Goal: Task Accomplishment & Management: Manage account settings

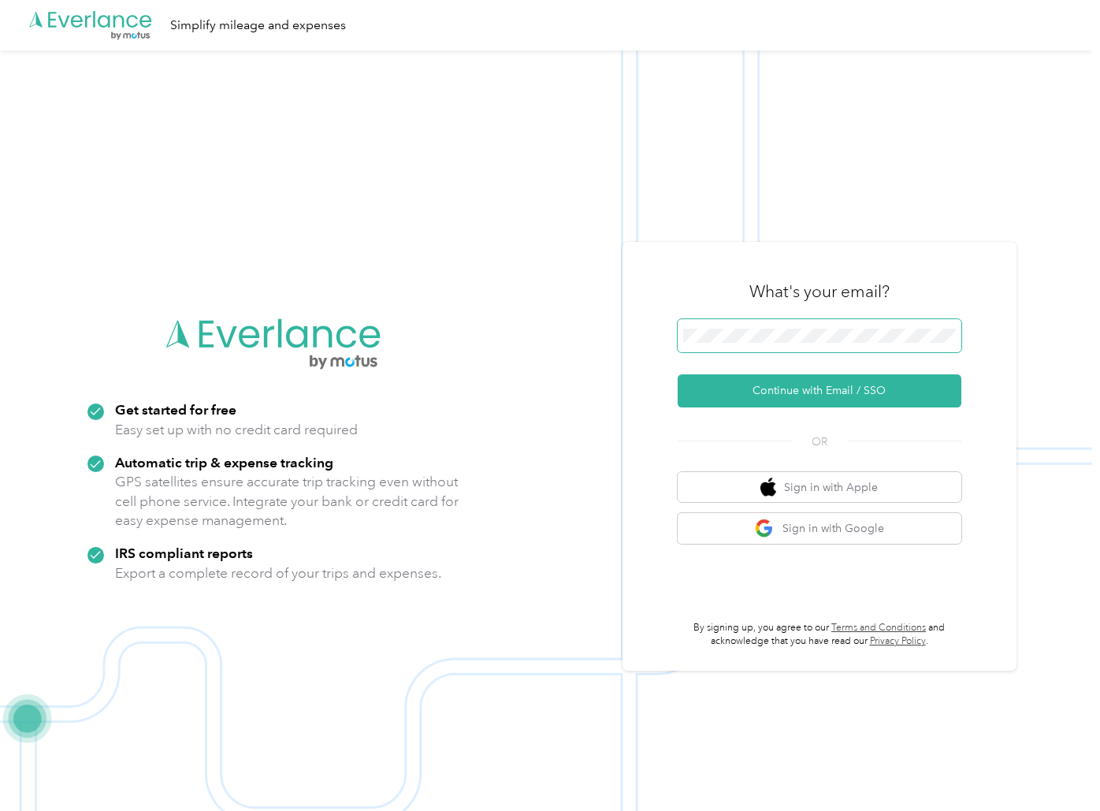
drag, startPoint x: 913, startPoint y: 314, endPoint x: 905, endPoint y: 322, distance: 12.3
click at [913, 314] on div "What's your email?" at bounding box center [820, 291] width 284 height 55
click at [737, 392] on button "Continue with Email / SSO" at bounding box center [820, 390] width 284 height 33
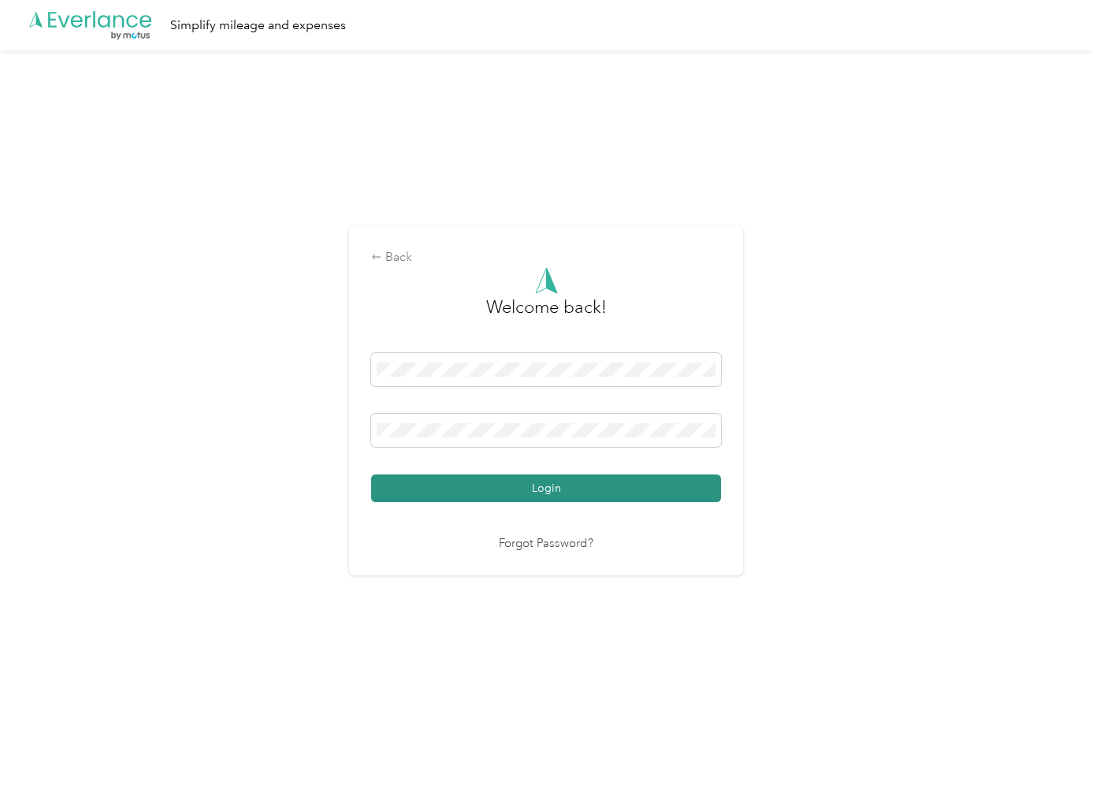
click at [552, 475] on button "Login" at bounding box center [546, 488] width 350 height 28
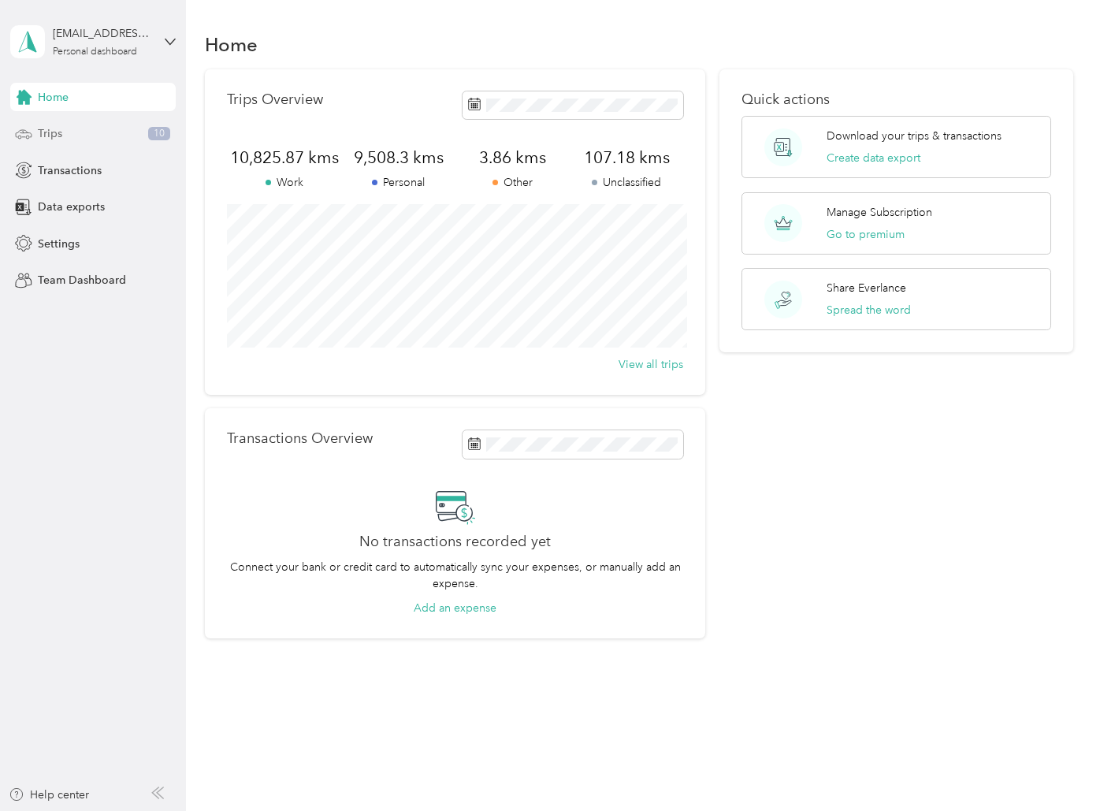
click at [76, 129] on div "Trips 10" at bounding box center [92, 134] width 165 height 28
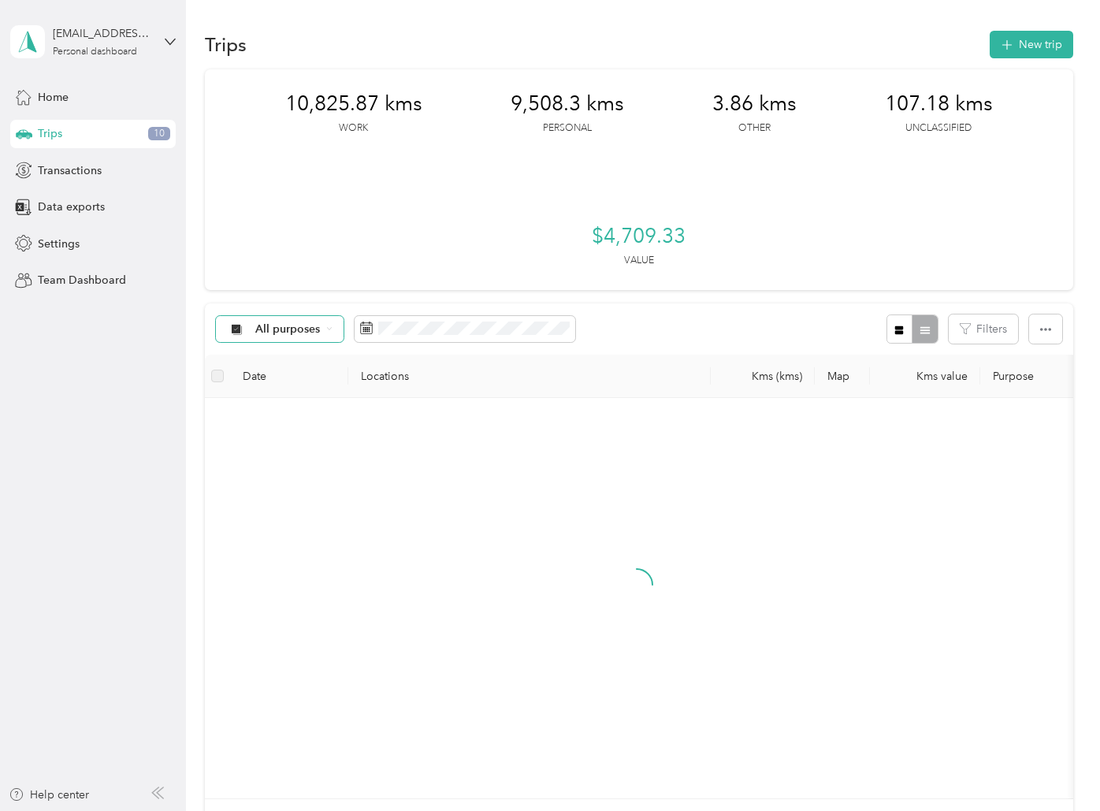
click at [290, 330] on span "All purposes" at bounding box center [287, 329] width 65 height 11
click at [284, 385] on span "Unclassified" at bounding box center [293, 385] width 76 height 17
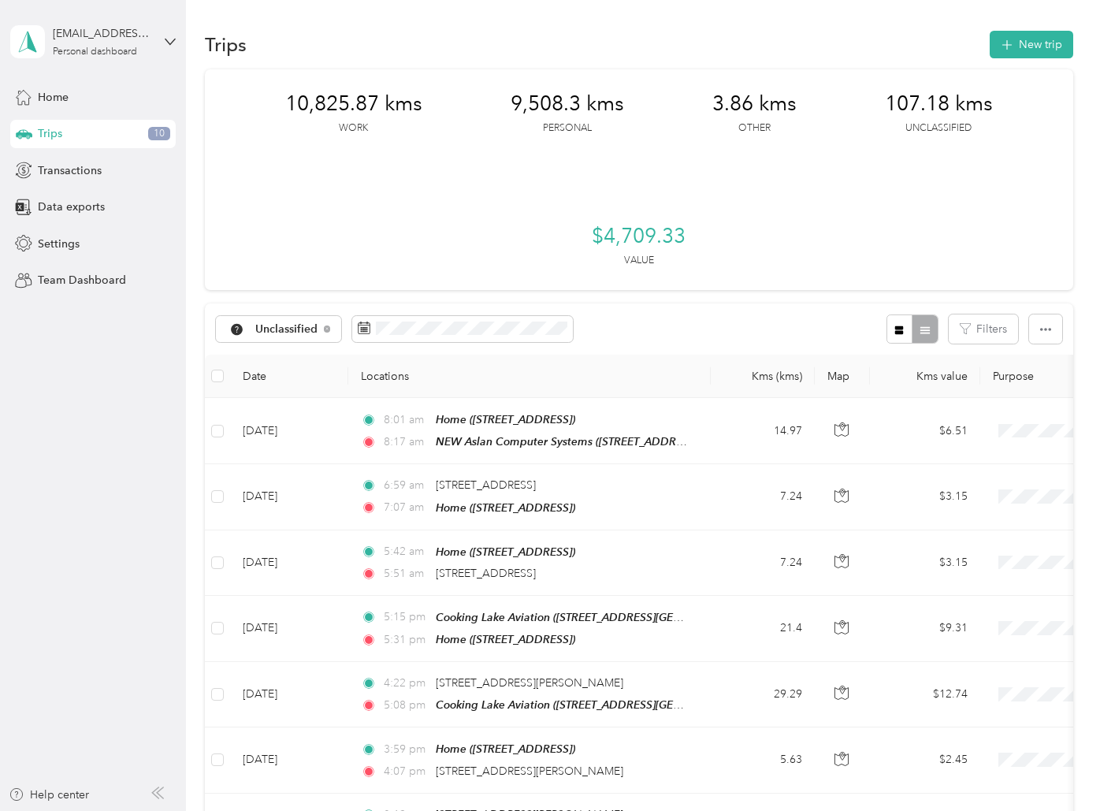
click at [636, 327] on div "Unclassified Filters" at bounding box center [638, 328] width 867 height 51
click at [429, 316] on span at bounding box center [462, 329] width 221 height 27
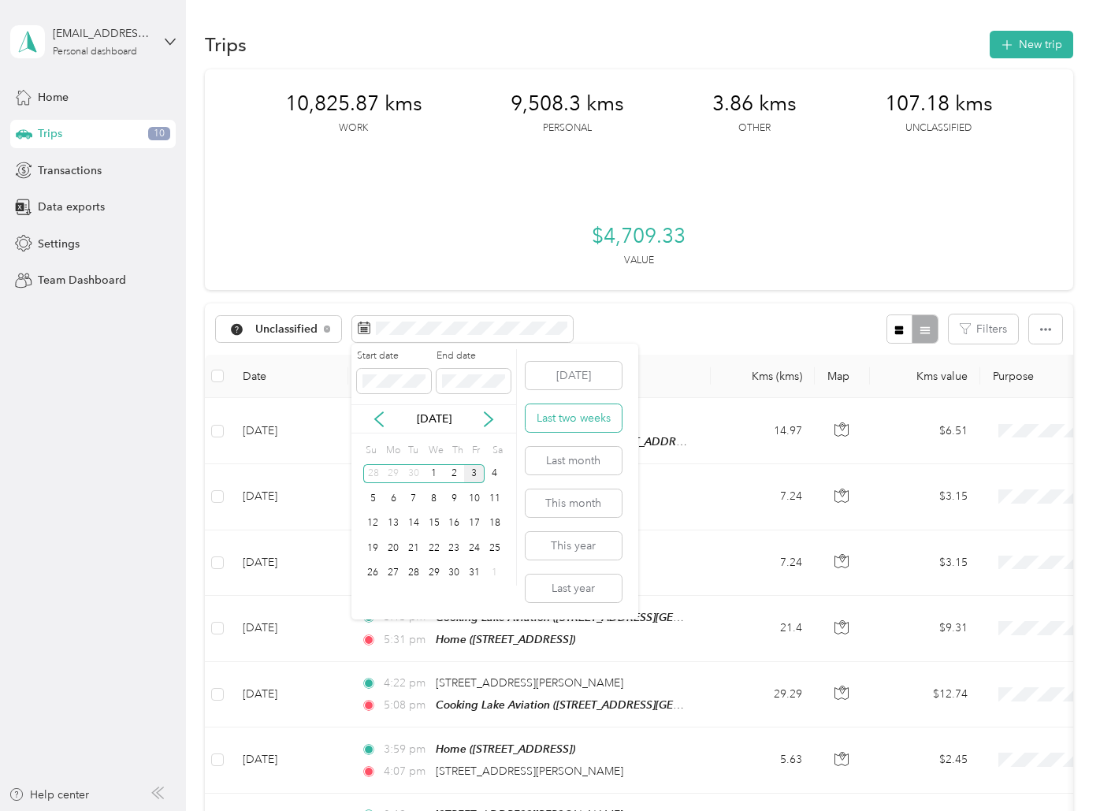
click at [593, 411] on button "Last two weeks" at bounding box center [574, 418] width 96 height 28
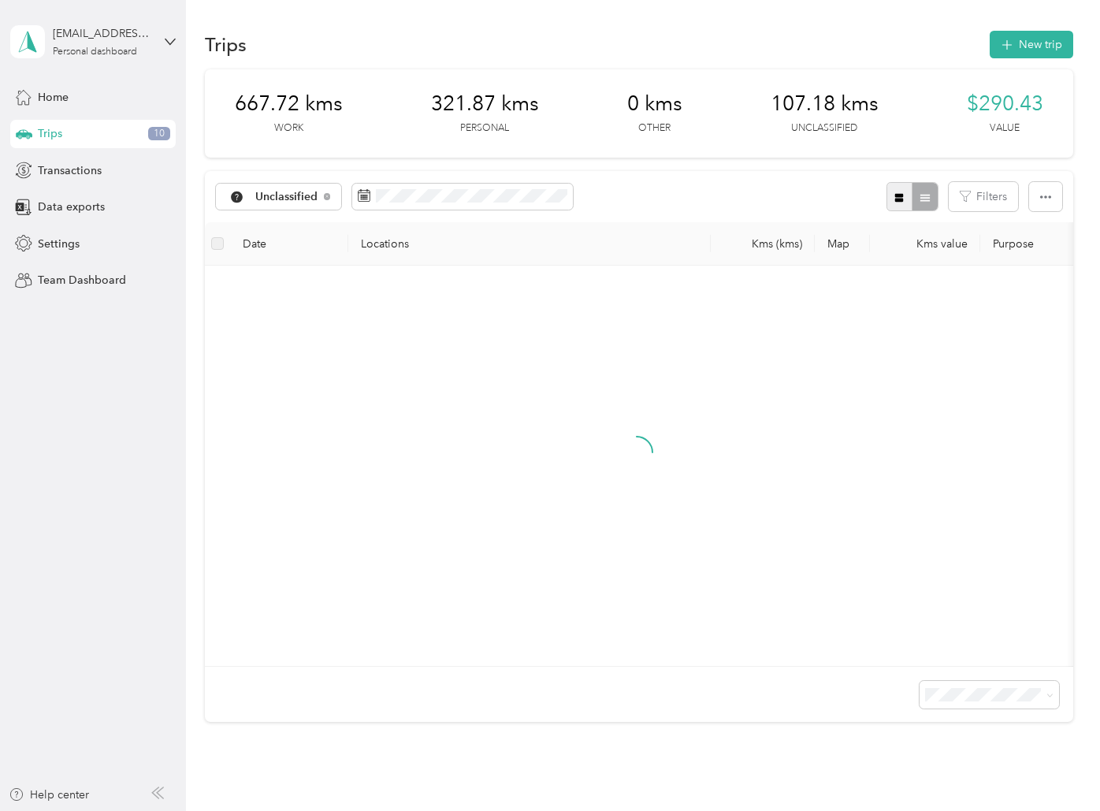
click at [898, 186] on button "button" at bounding box center [899, 196] width 27 height 29
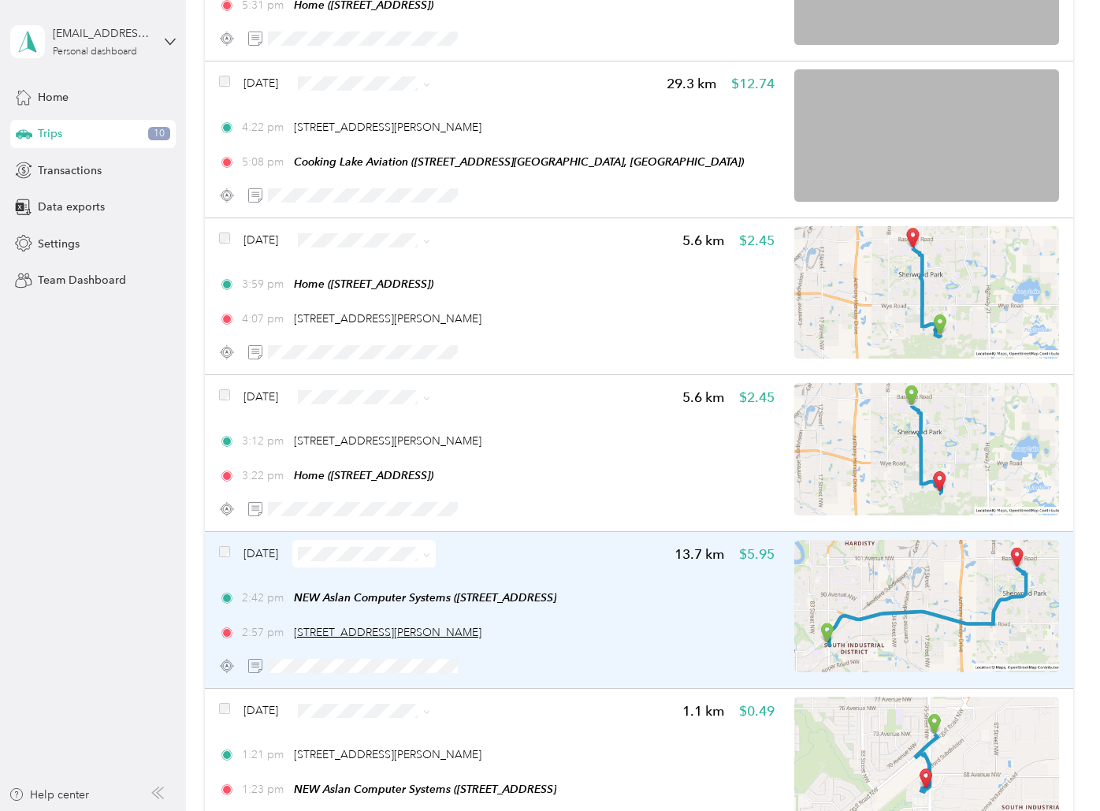
scroll to position [1257, 0]
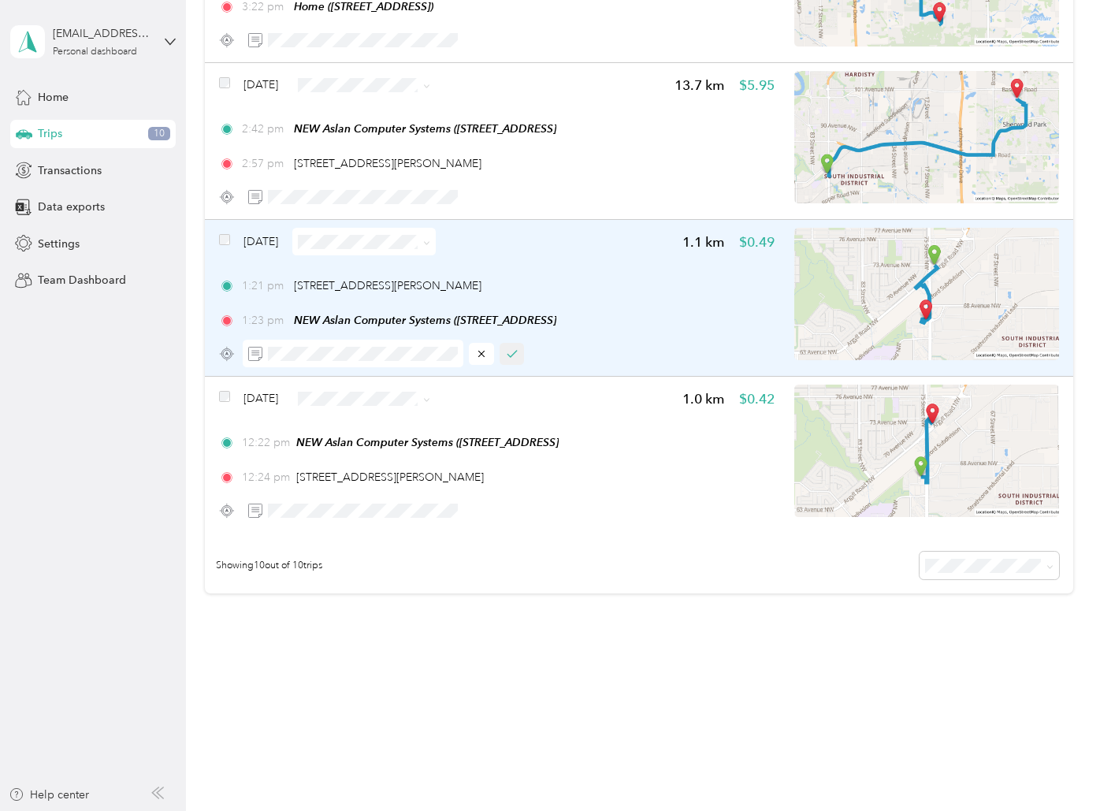
click at [515, 355] on icon "button" at bounding box center [512, 353] width 11 height 11
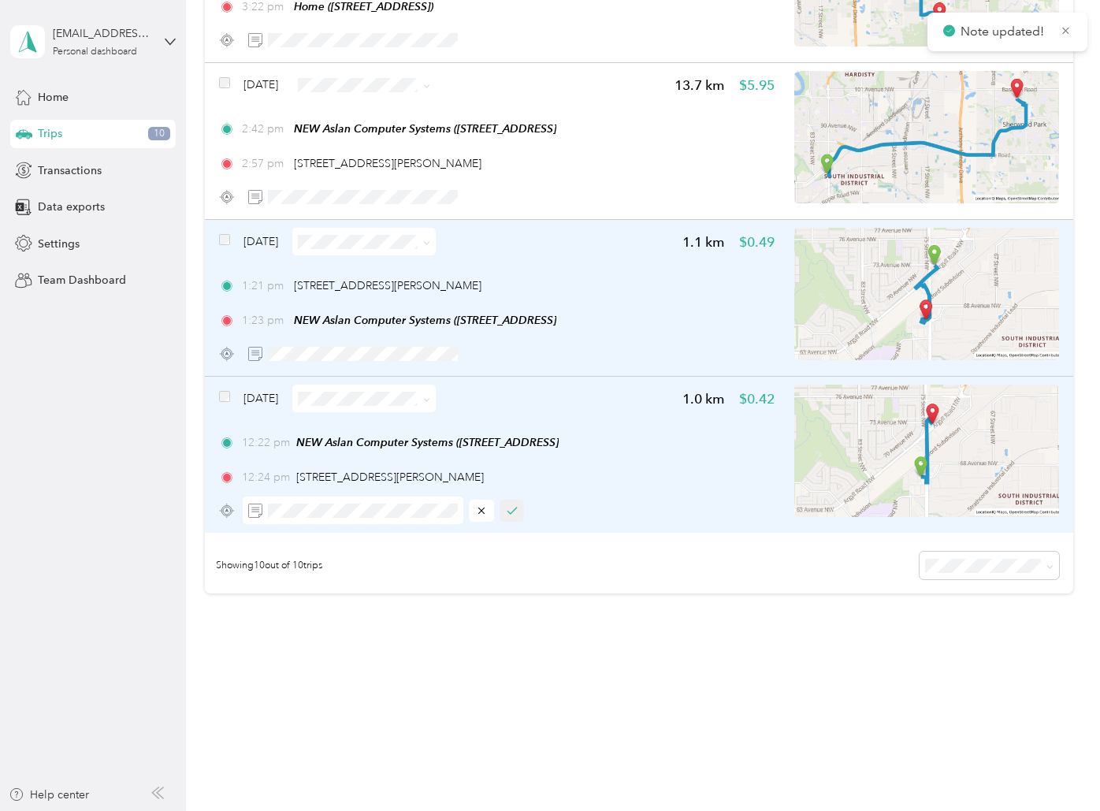
click at [518, 507] on button "button" at bounding box center [512, 511] width 25 height 22
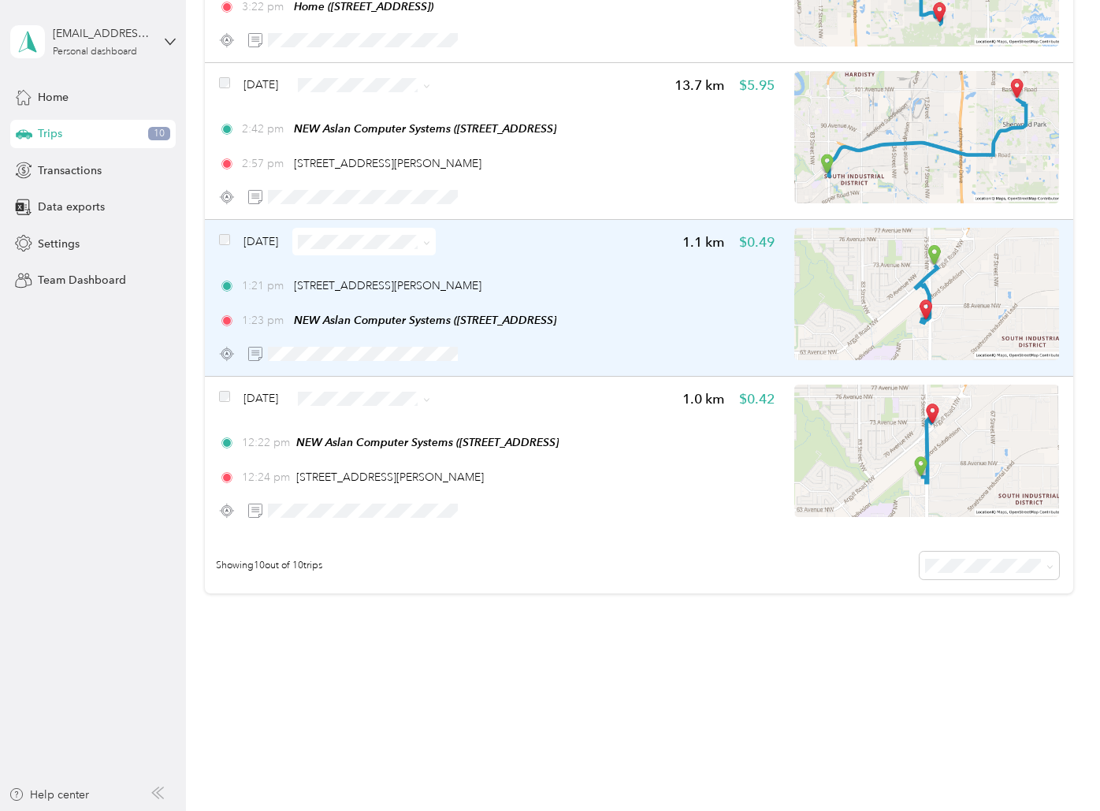
click at [365, 459] on span "Personal" at bounding box center [402, 452] width 94 height 17
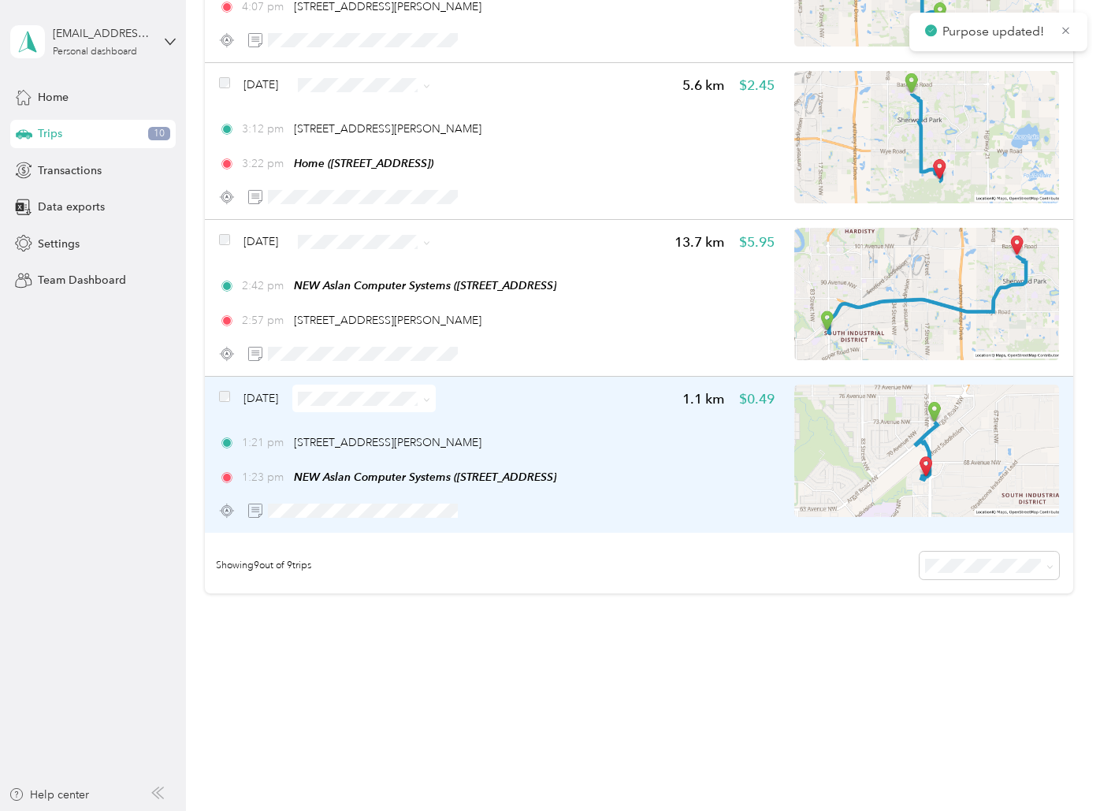
click at [151, 406] on aside "[EMAIL_ADDRESS][DOMAIN_NAME] Personal dashboard Home Trips 10 Transactions Data…" at bounding box center [93, 405] width 186 height 811
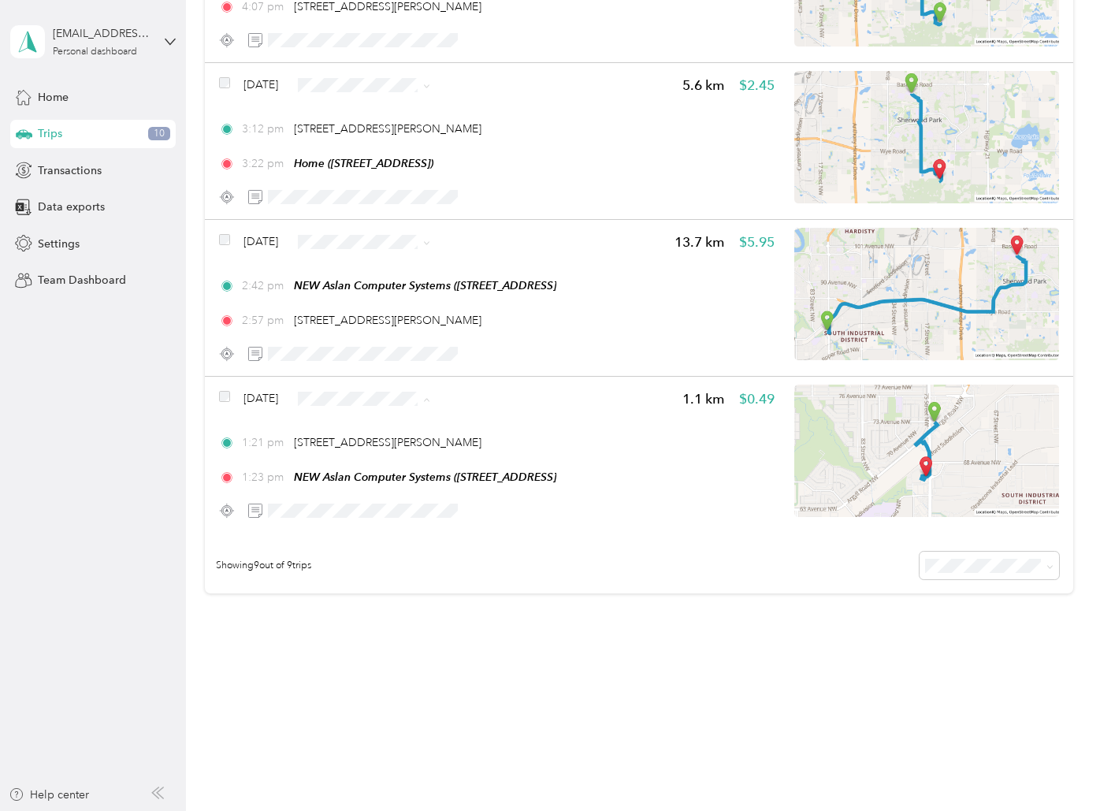
click at [346, 448] on span "Personal" at bounding box center [387, 455] width 121 height 17
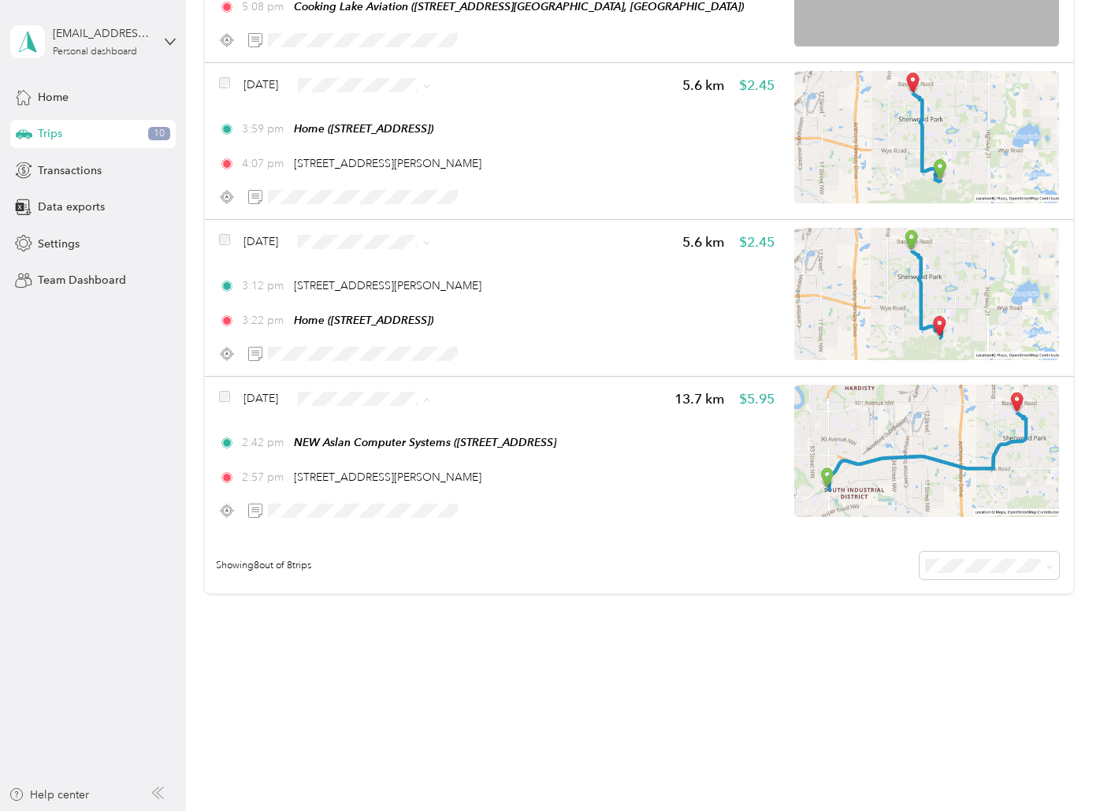
click at [369, 455] on span "Personal" at bounding box center [402, 455] width 94 height 17
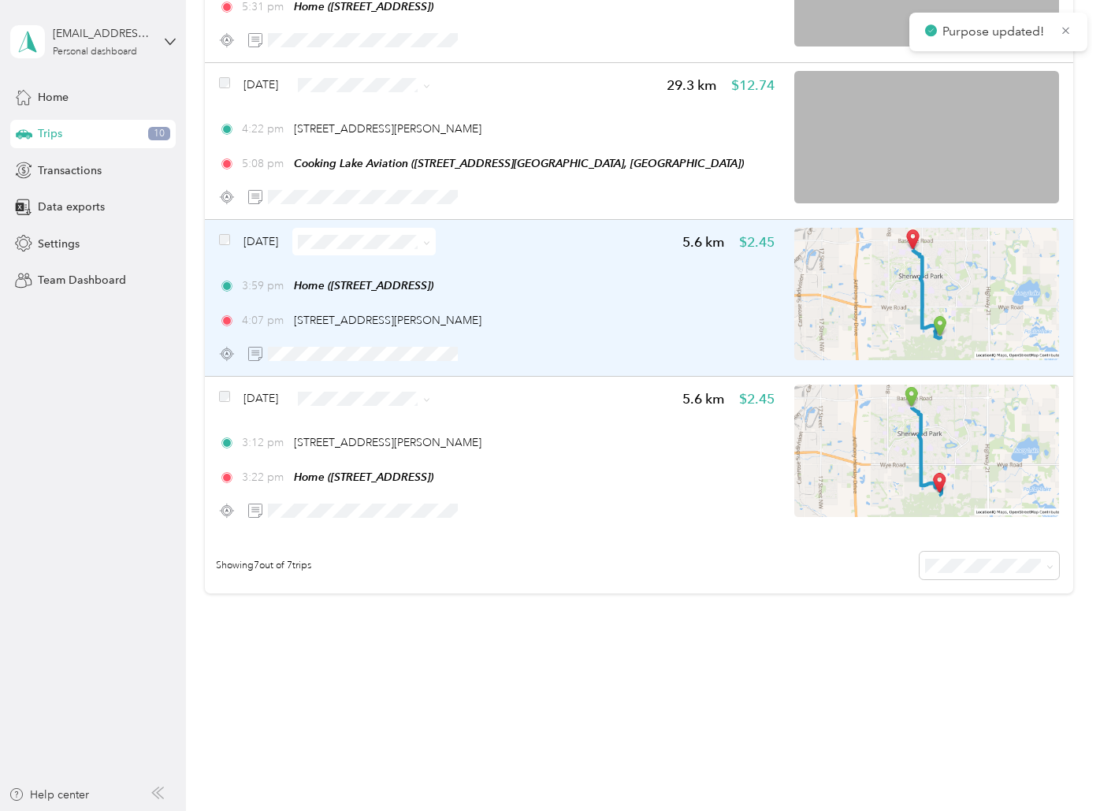
scroll to position [786, 0]
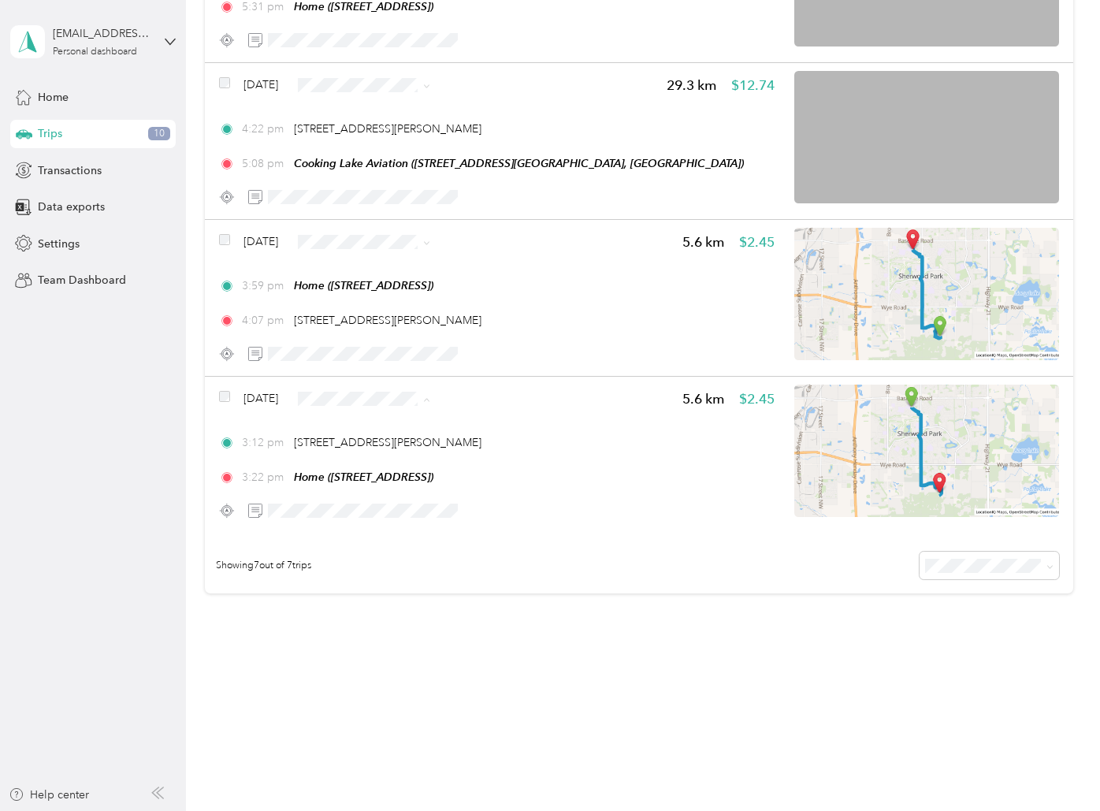
click at [352, 451] on span "Personal" at bounding box center [387, 455] width 121 height 17
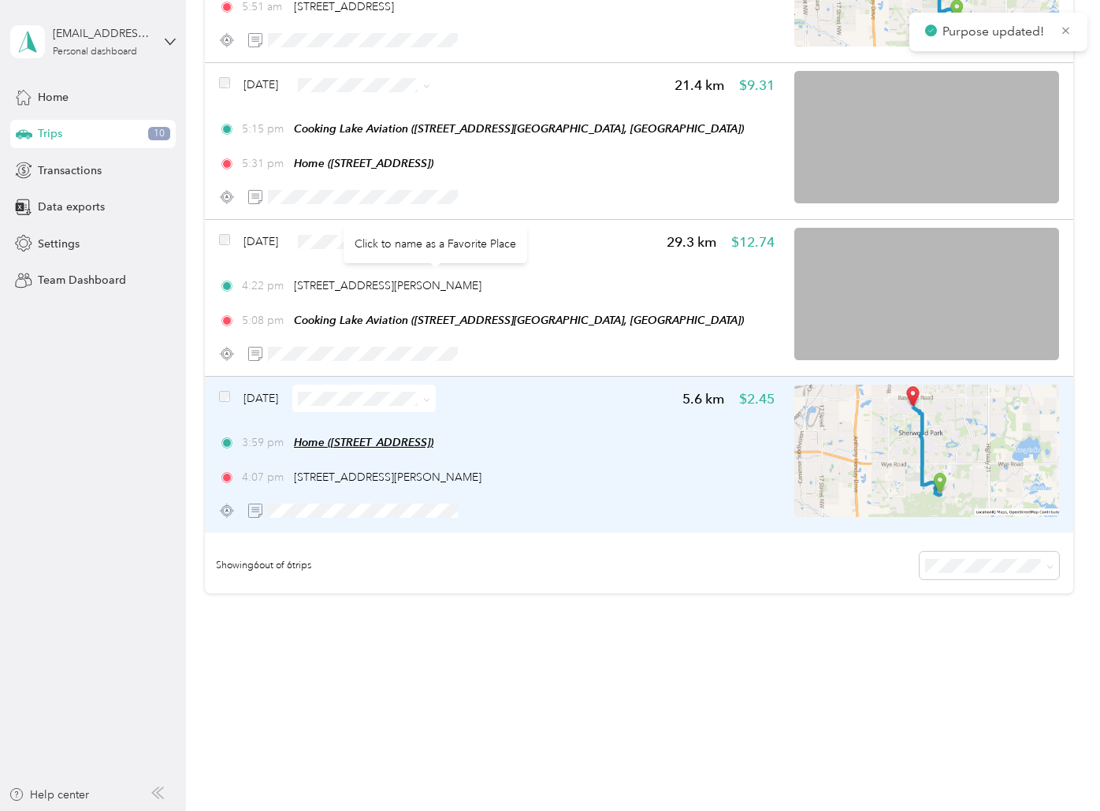
scroll to position [630, 0]
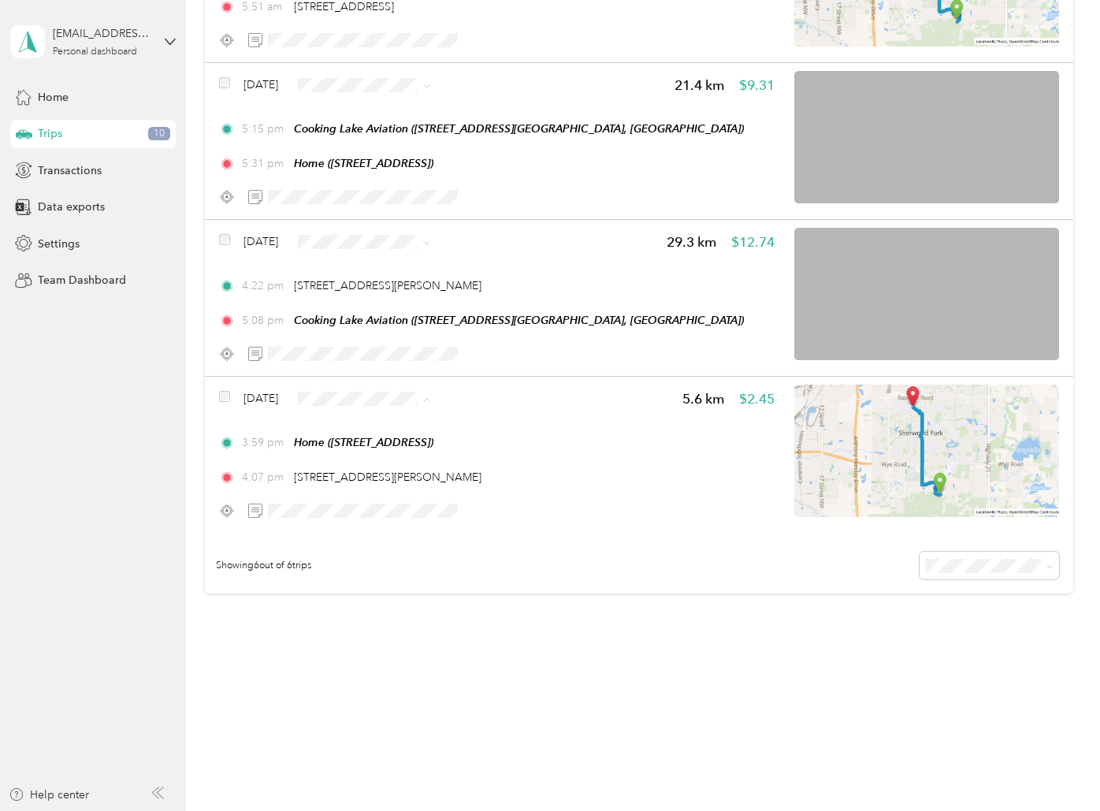
click at [380, 451] on span "Personal" at bounding box center [402, 455] width 94 height 17
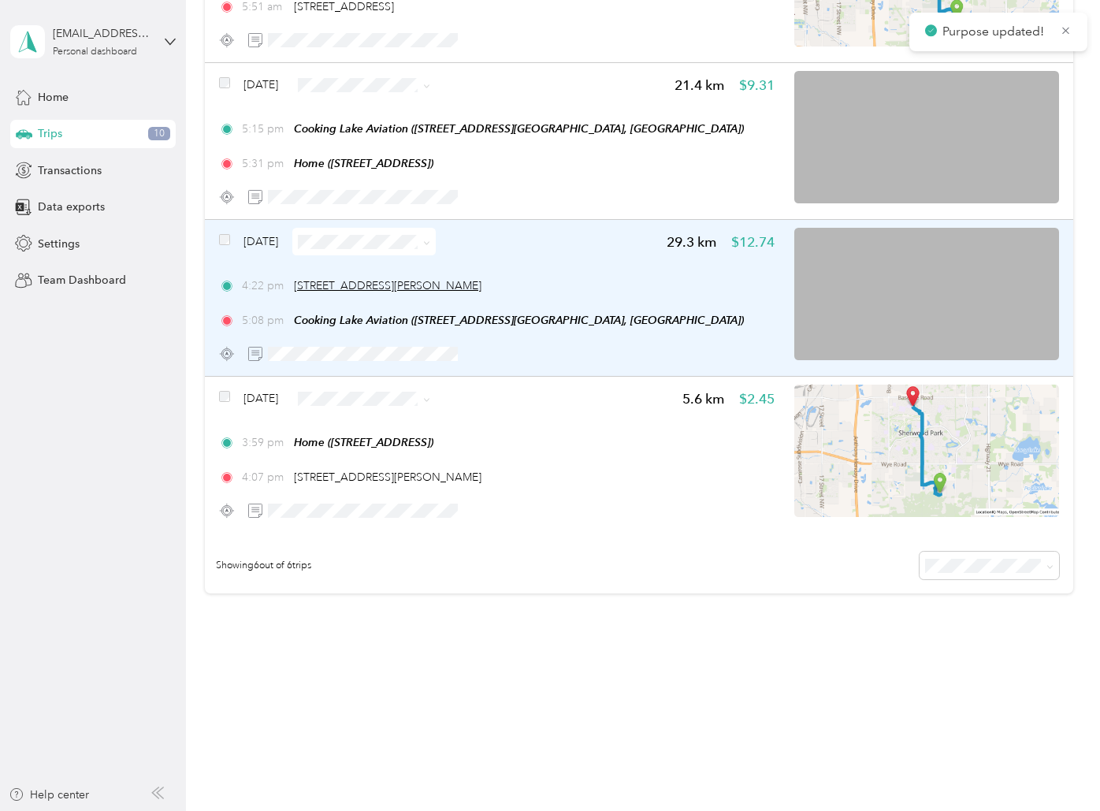
scroll to position [473, 0]
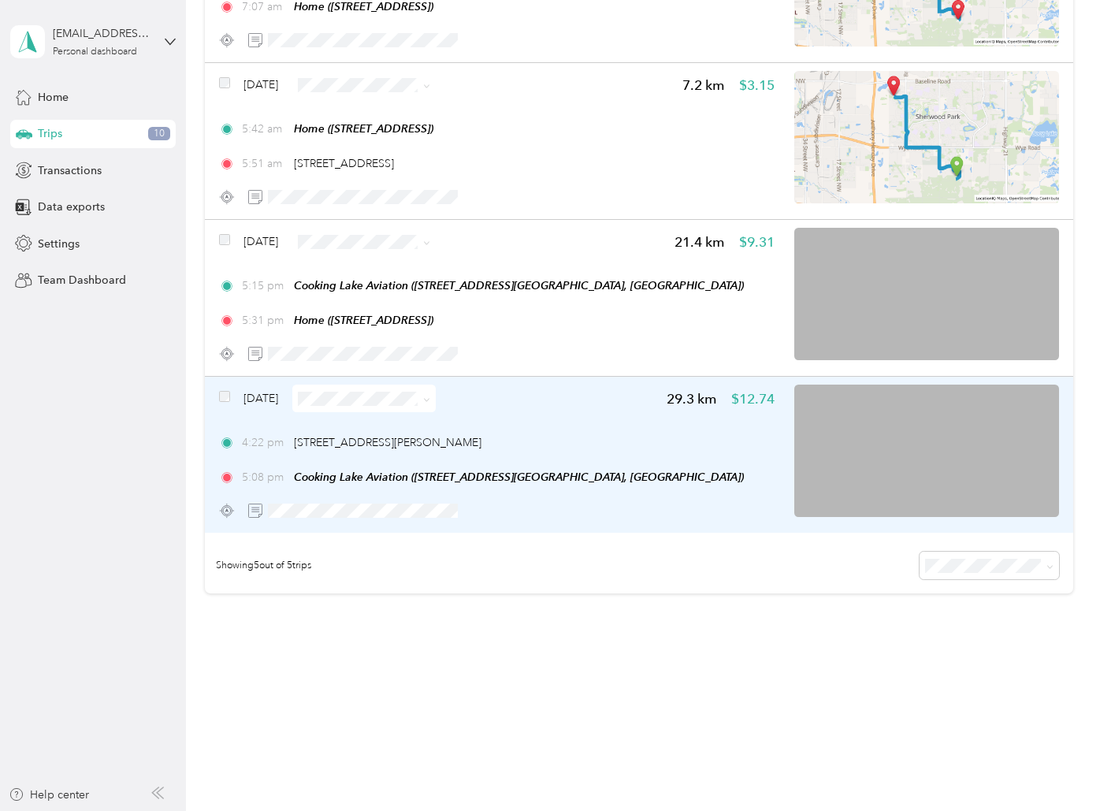
click at [869, 448] on img at bounding box center [926, 451] width 265 height 132
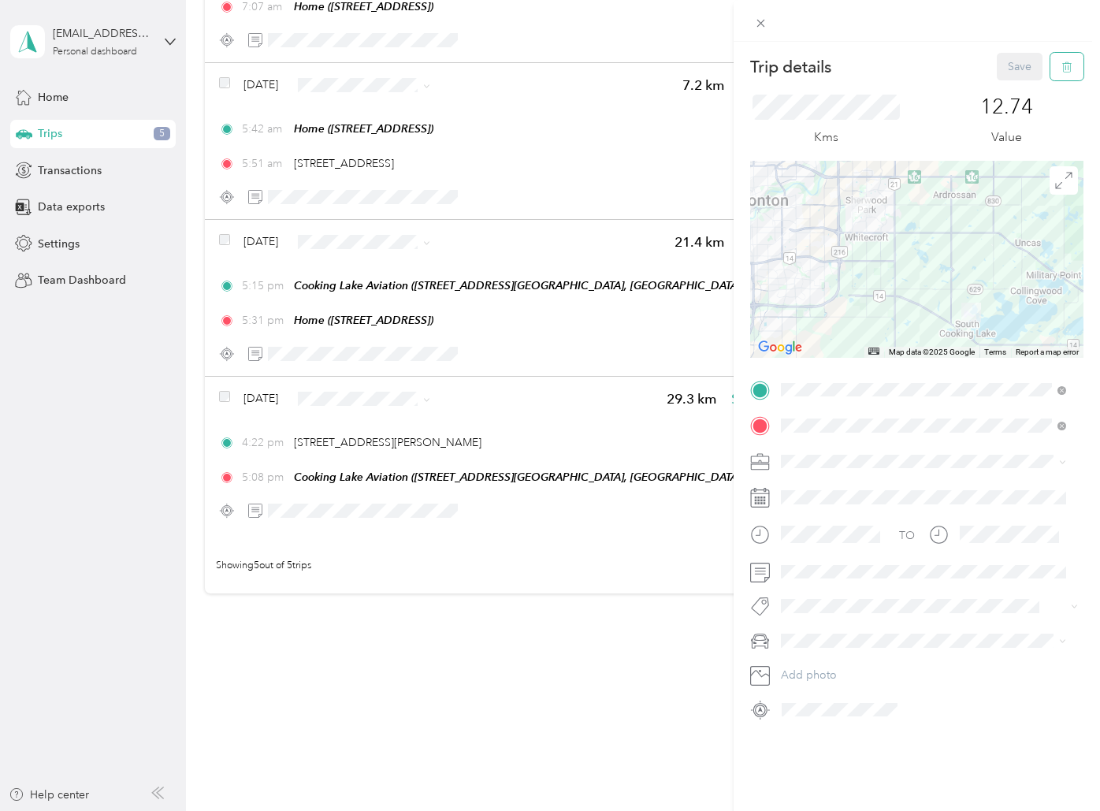
click at [1061, 68] on icon "button" at bounding box center [1066, 66] width 11 height 11
click at [1009, 80] on button "Yes" at bounding box center [1009, 85] width 31 height 25
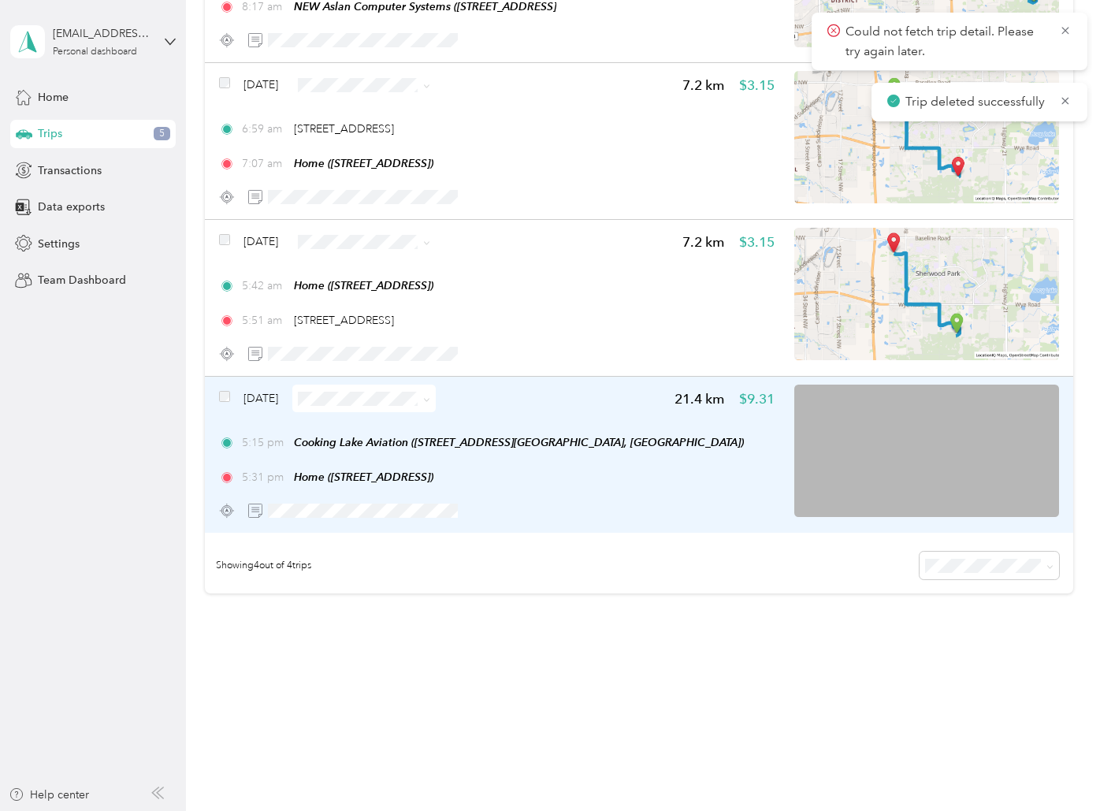
scroll to position [316, 0]
click at [982, 415] on img at bounding box center [926, 451] width 265 height 132
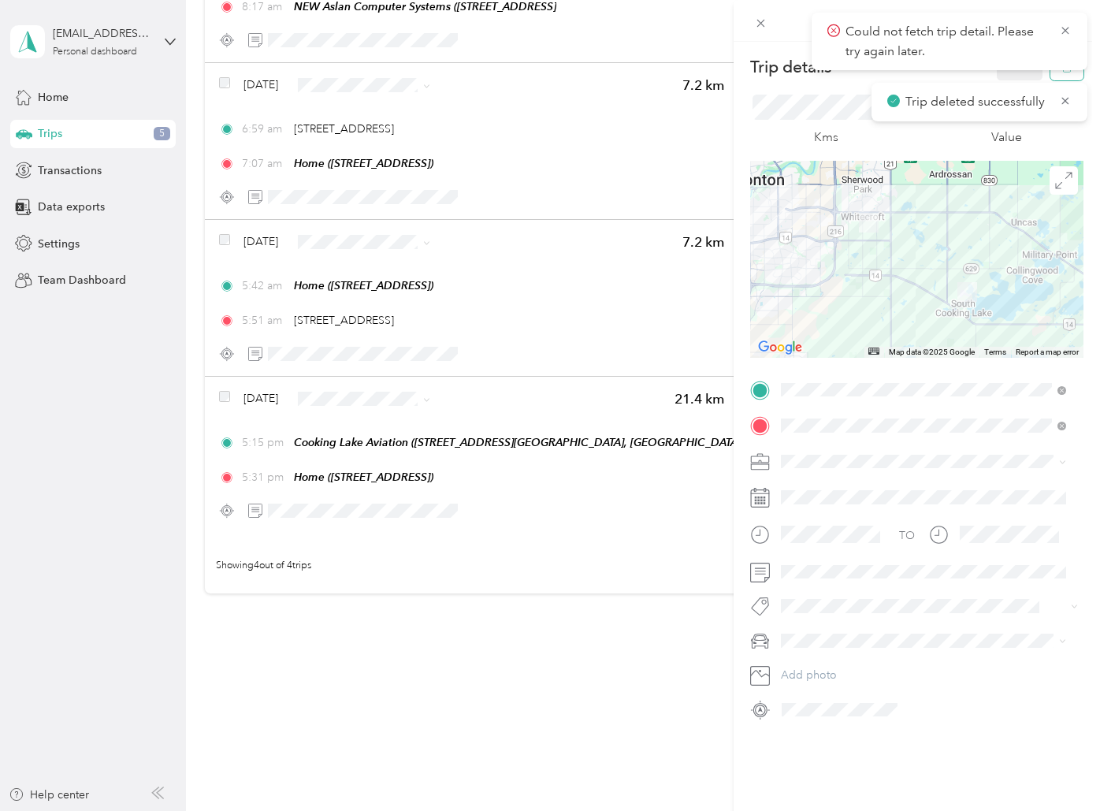
click at [1052, 75] on button "button" at bounding box center [1066, 67] width 33 height 28
click at [1005, 80] on button "Yes" at bounding box center [1009, 85] width 31 height 25
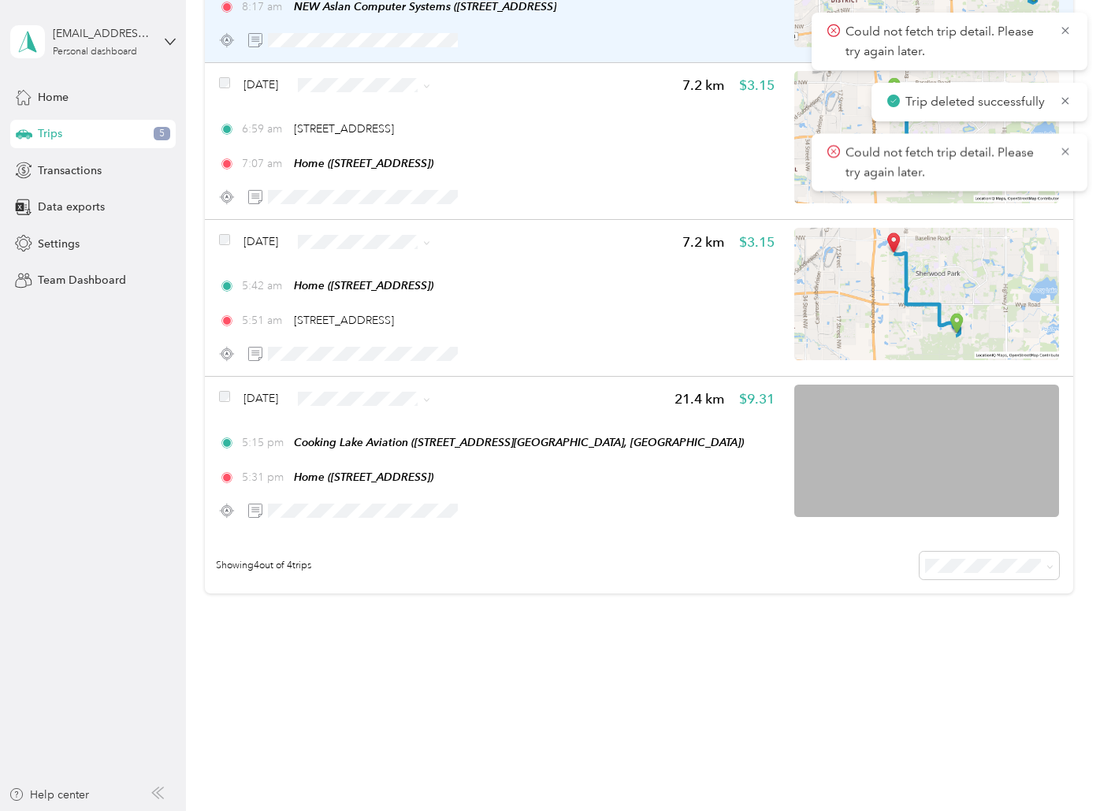
scroll to position [159, 0]
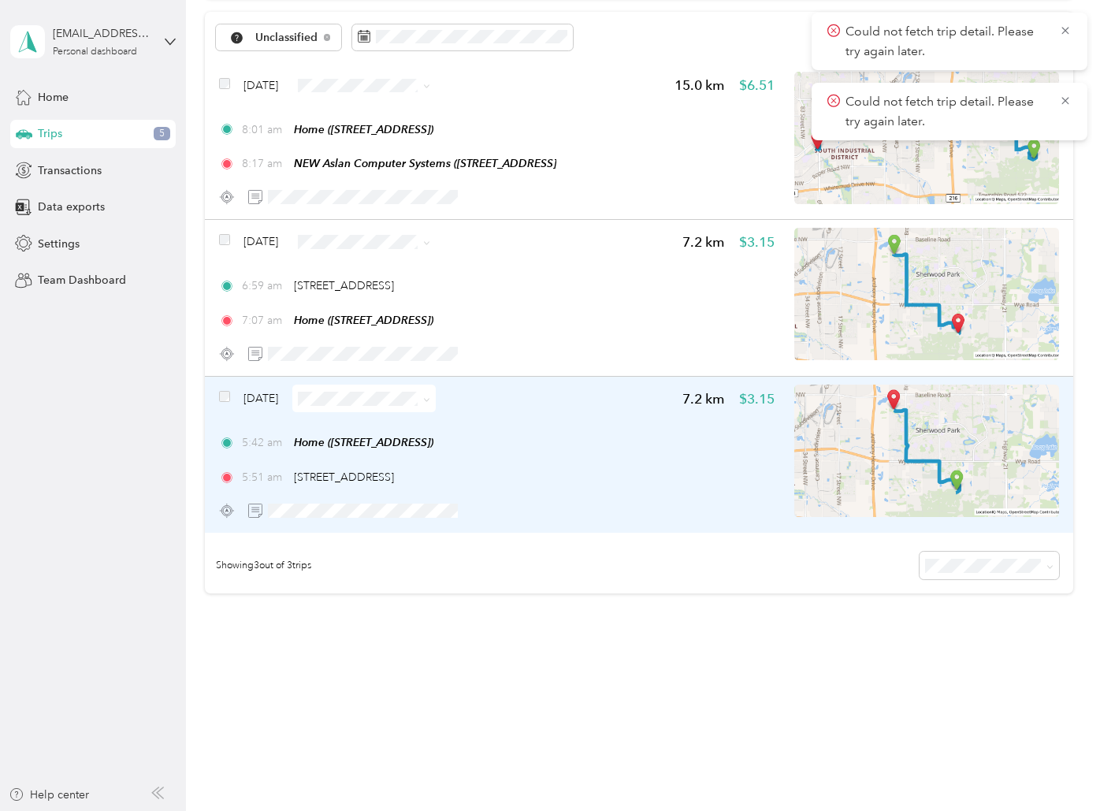
click at [366, 407] on span at bounding box center [363, 399] width 143 height 28
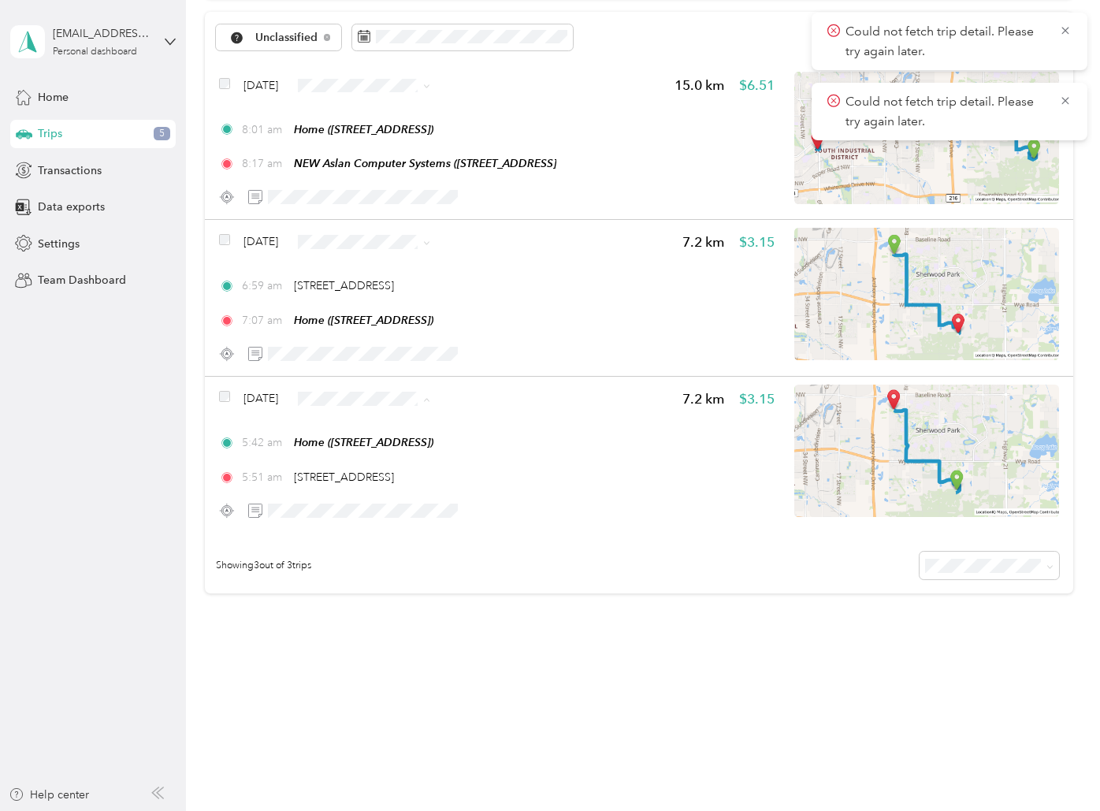
click at [362, 450] on span "Personal" at bounding box center [402, 455] width 94 height 17
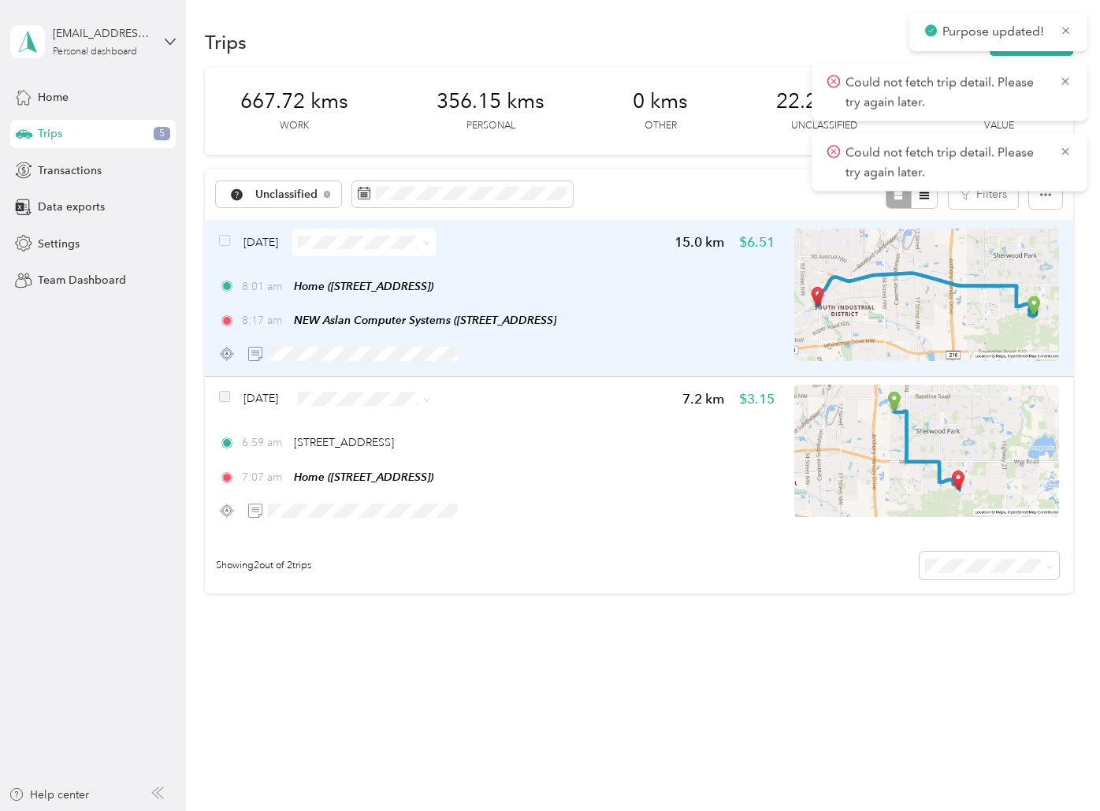
scroll to position [2, 0]
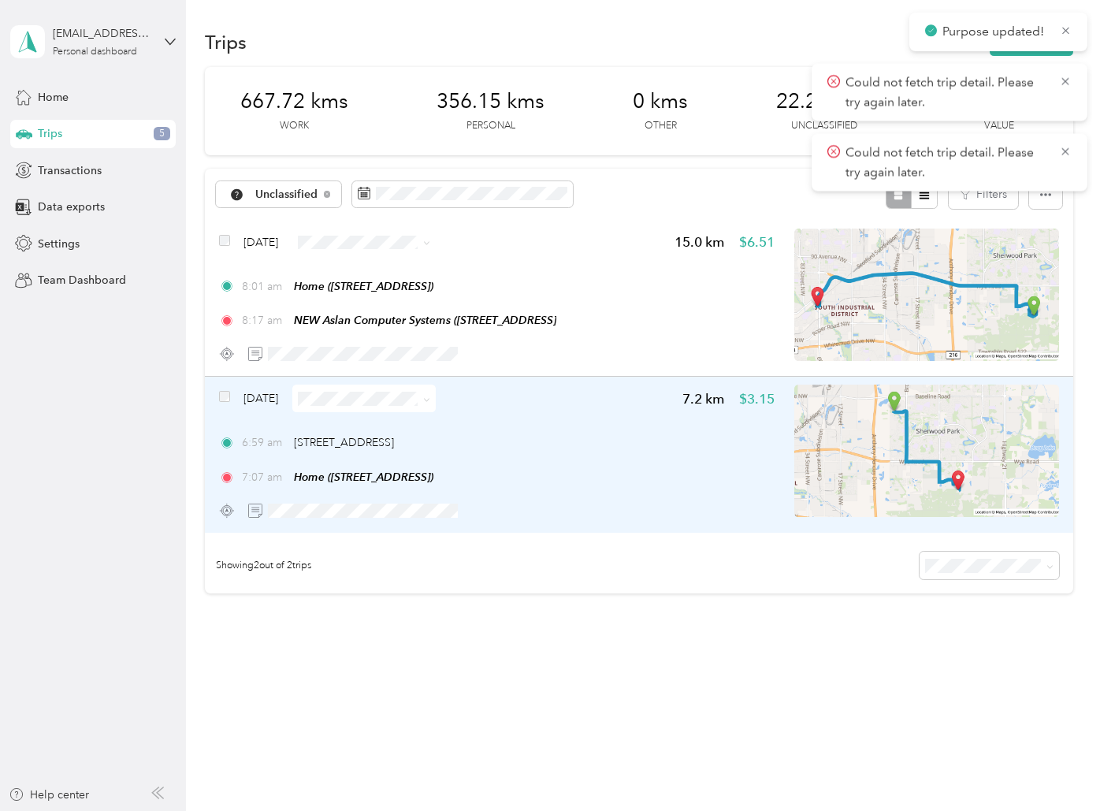
click at [354, 389] on span at bounding box center [363, 399] width 143 height 28
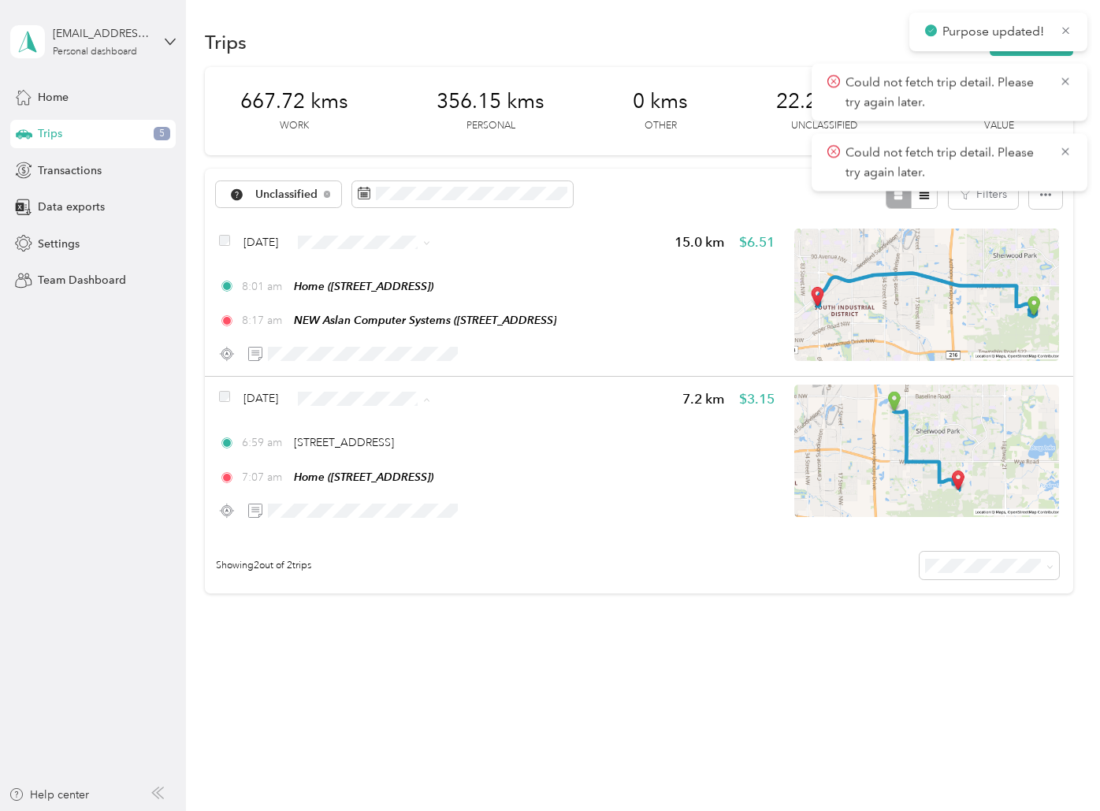
click at [365, 457] on span "Personal" at bounding box center [402, 455] width 94 height 17
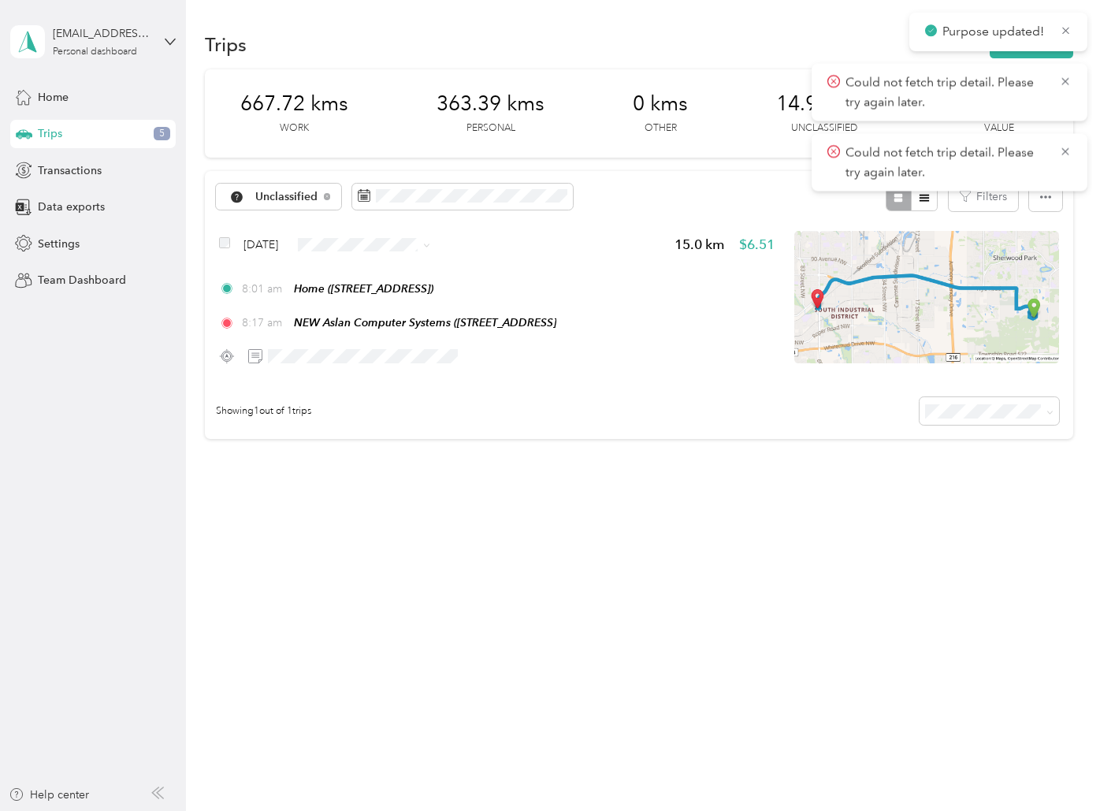
scroll to position [0, 0]
click at [295, 188] on div "Unclassified" at bounding box center [278, 197] width 125 height 27
click at [289, 298] on li "Personal" at bounding box center [283, 308] width 132 height 28
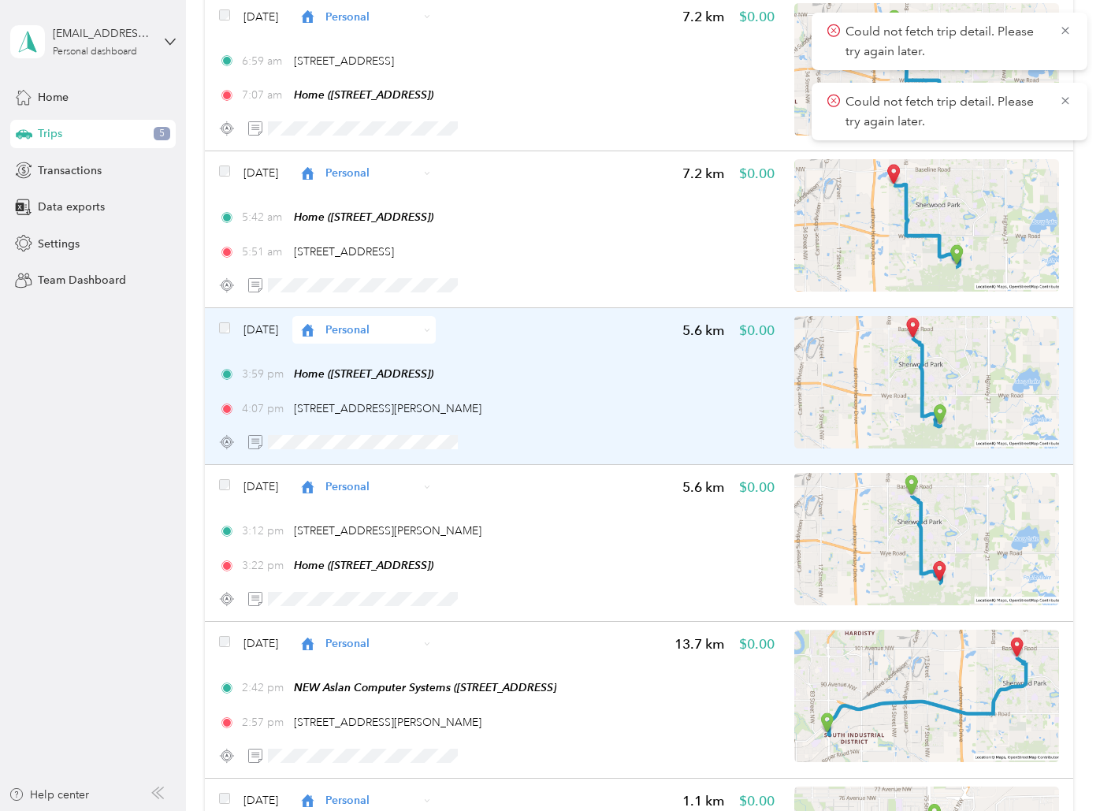
scroll to position [236, 0]
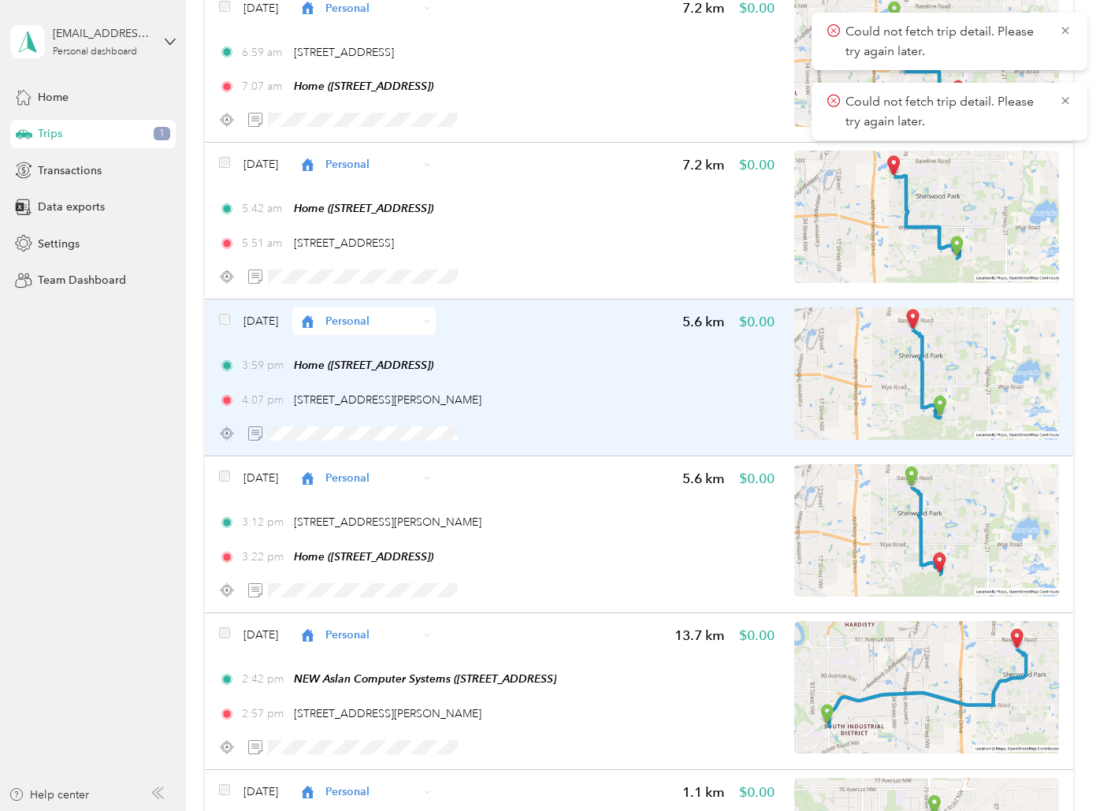
click at [960, 329] on img at bounding box center [926, 373] width 265 height 132
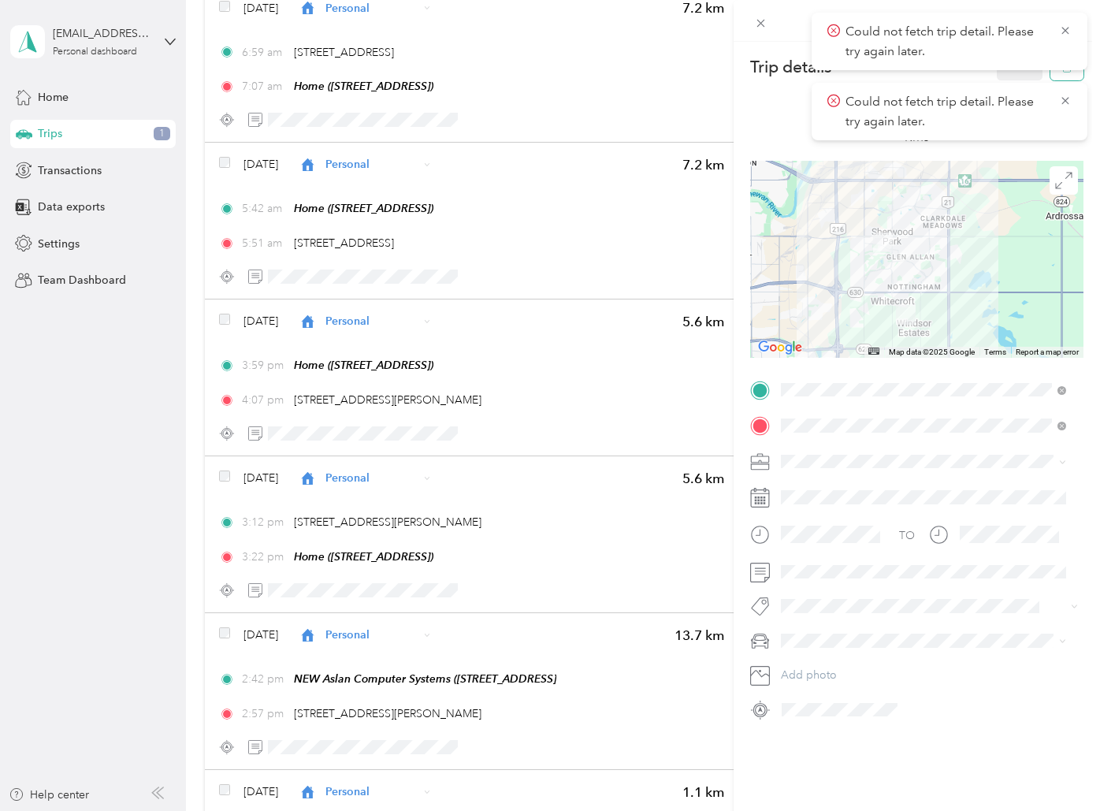
click at [1053, 76] on button "button" at bounding box center [1066, 67] width 33 height 28
click at [1006, 76] on button "Yes" at bounding box center [1009, 85] width 31 height 25
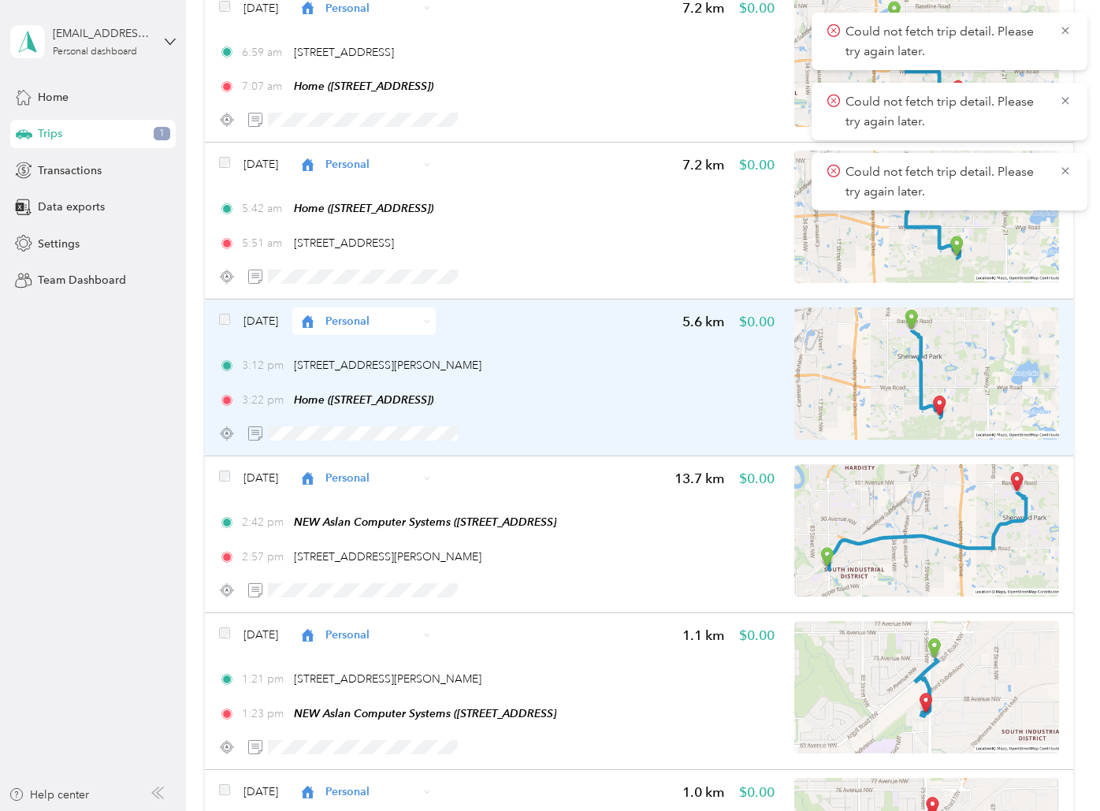
click at [969, 334] on img at bounding box center [926, 373] width 265 height 132
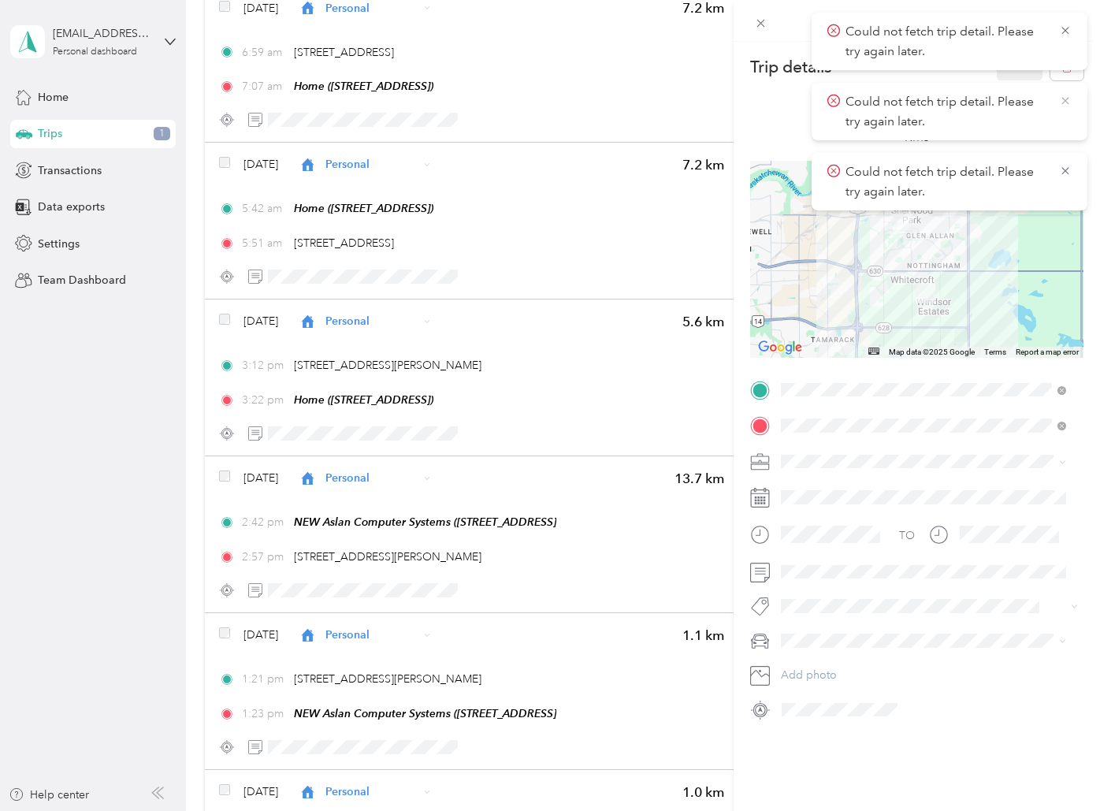
click at [1064, 96] on icon at bounding box center [1065, 101] width 13 height 14
click at [1058, 76] on button "button" at bounding box center [1066, 67] width 33 height 28
click at [998, 79] on button "Yes" at bounding box center [1009, 85] width 31 height 25
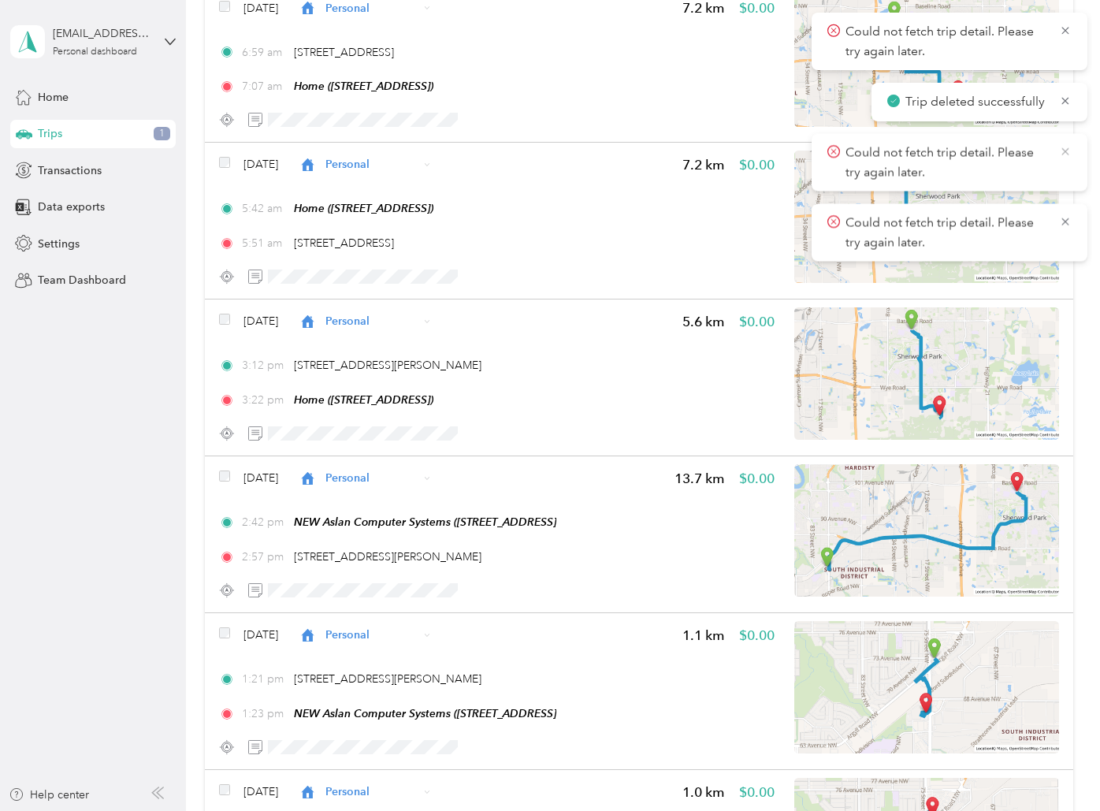
click at [1065, 149] on icon at bounding box center [1065, 151] width 13 height 14
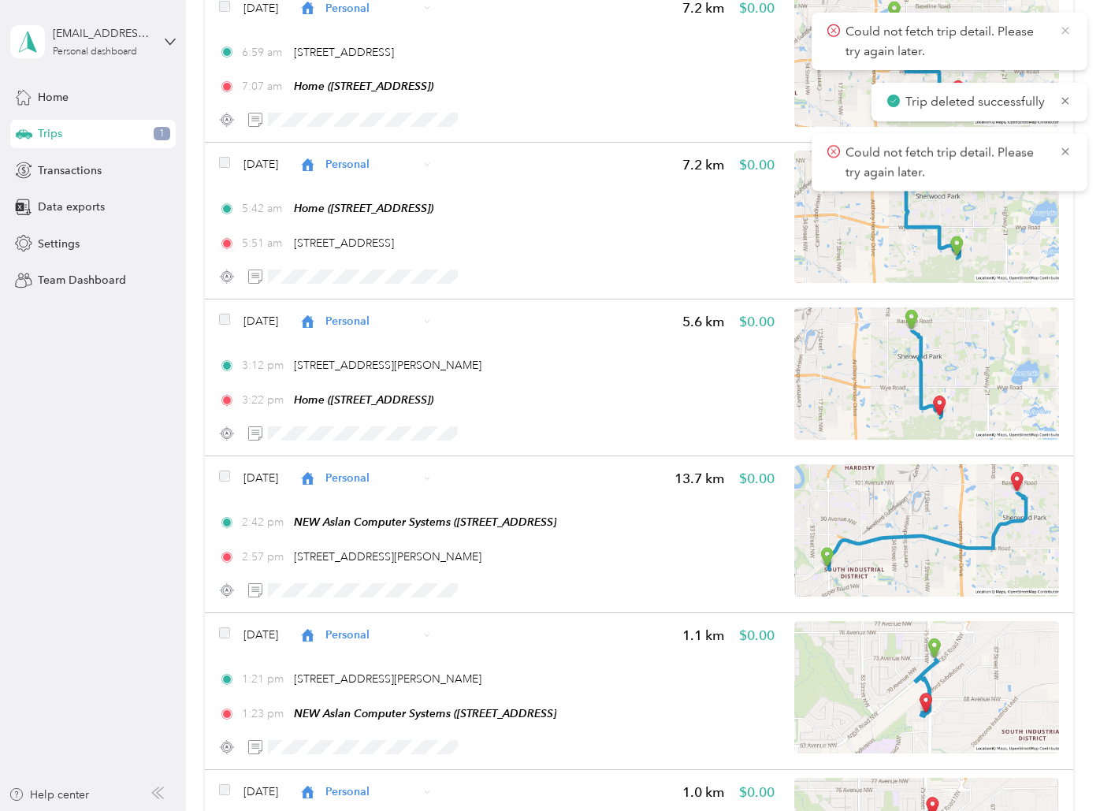
click at [1068, 37] on icon at bounding box center [1065, 31] width 13 height 14
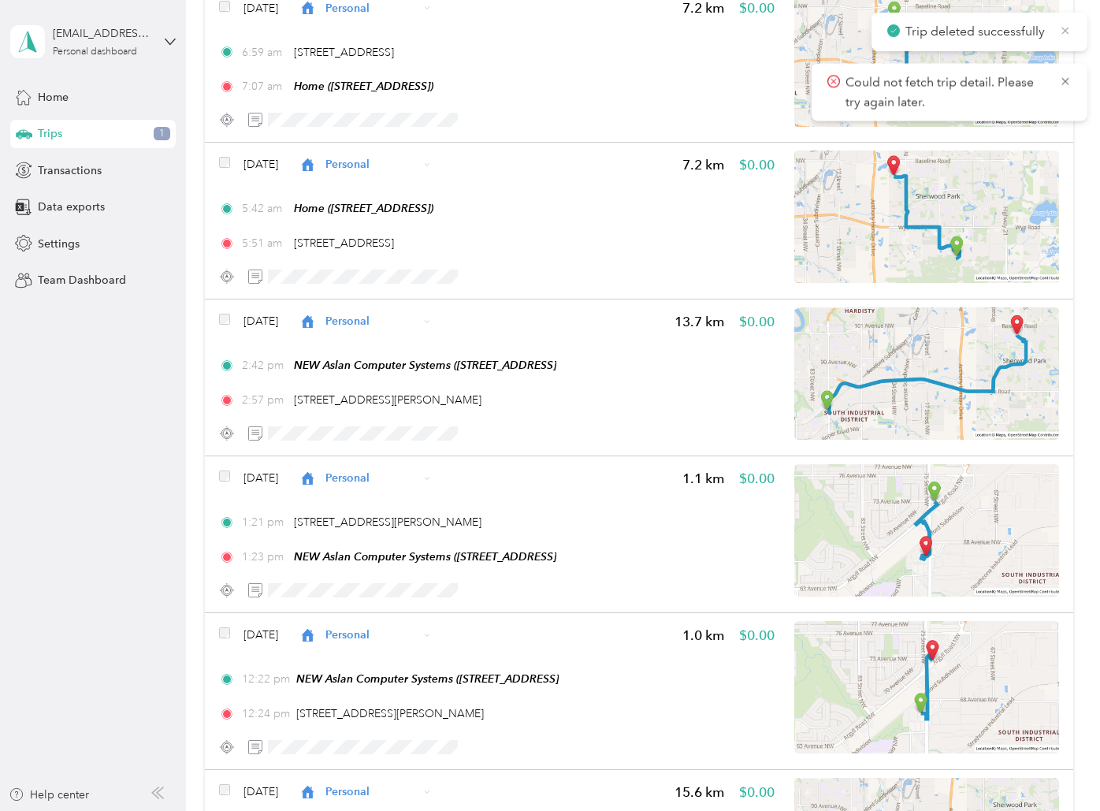
click at [1065, 31] on icon at bounding box center [1065, 30] width 7 height 7
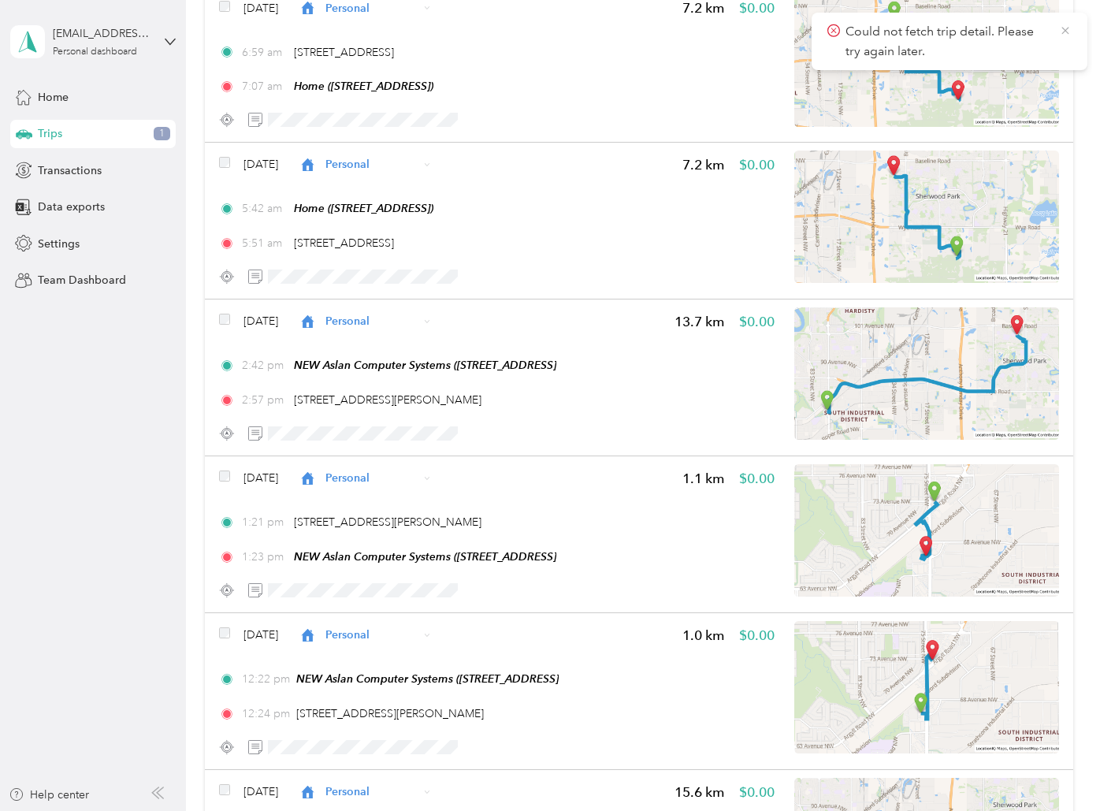
click at [1068, 31] on icon at bounding box center [1065, 31] width 13 height 14
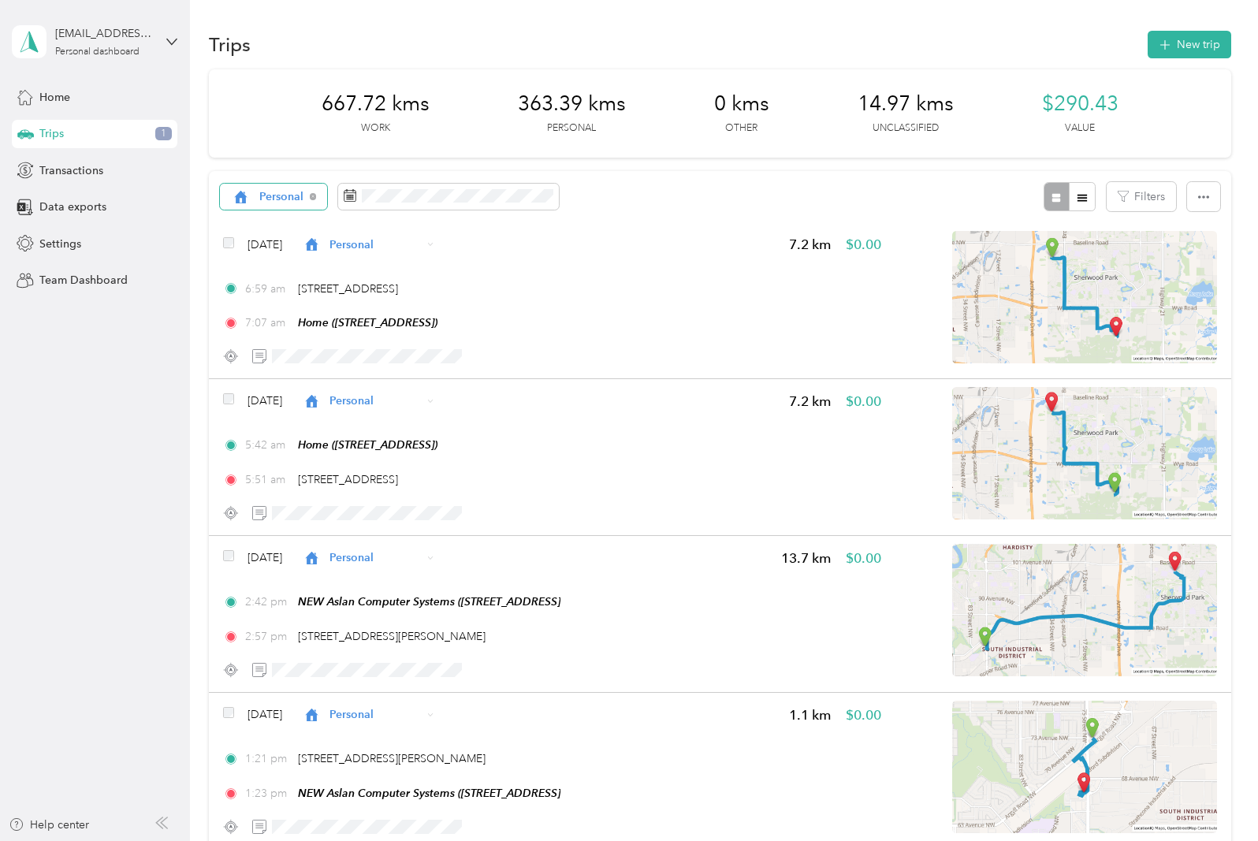
click at [288, 186] on div "Personal" at bounding box center [273, 197] width 107 height 27
click at [280, 245] on span "Unclassified" at bounding box center [291, 252] width 65 height 17
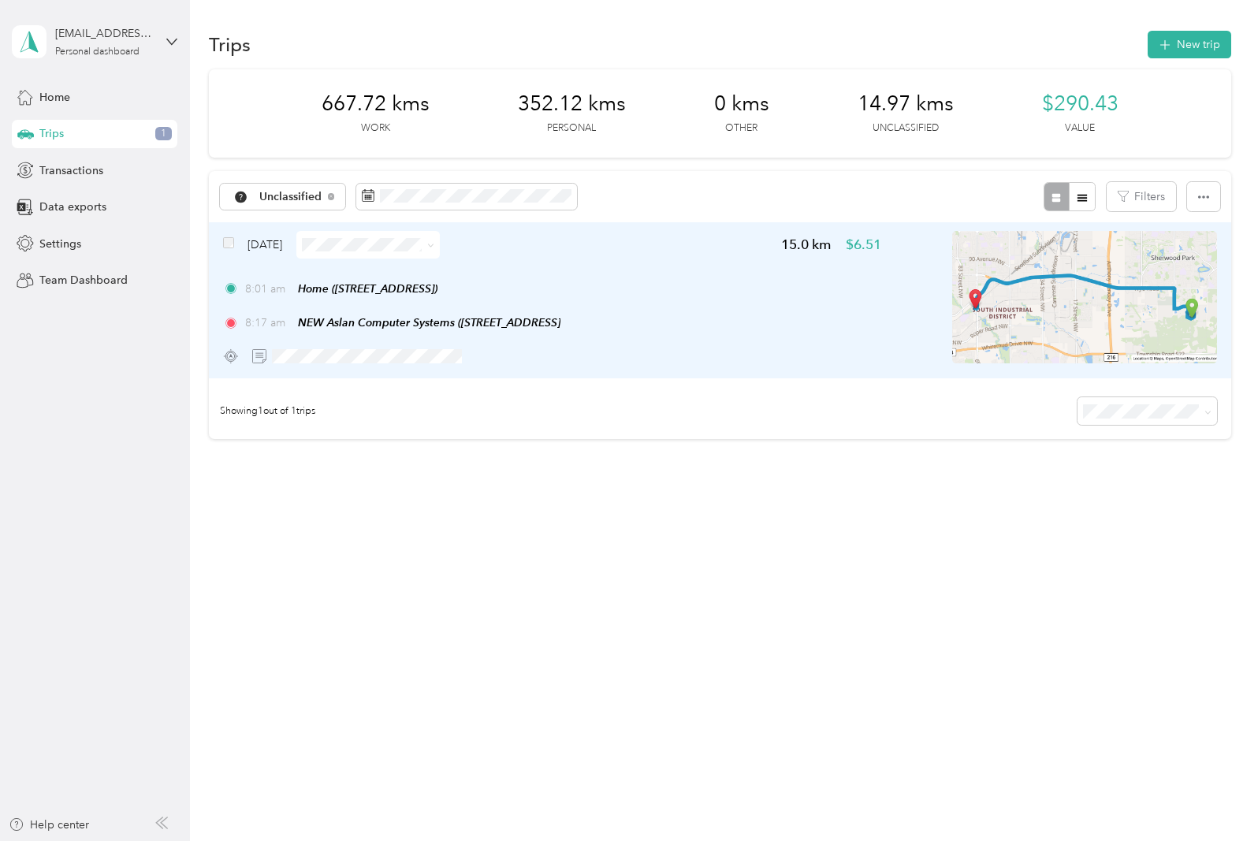
click at [360, 251] on span at bounding box center [367, 245] width 143 height 28
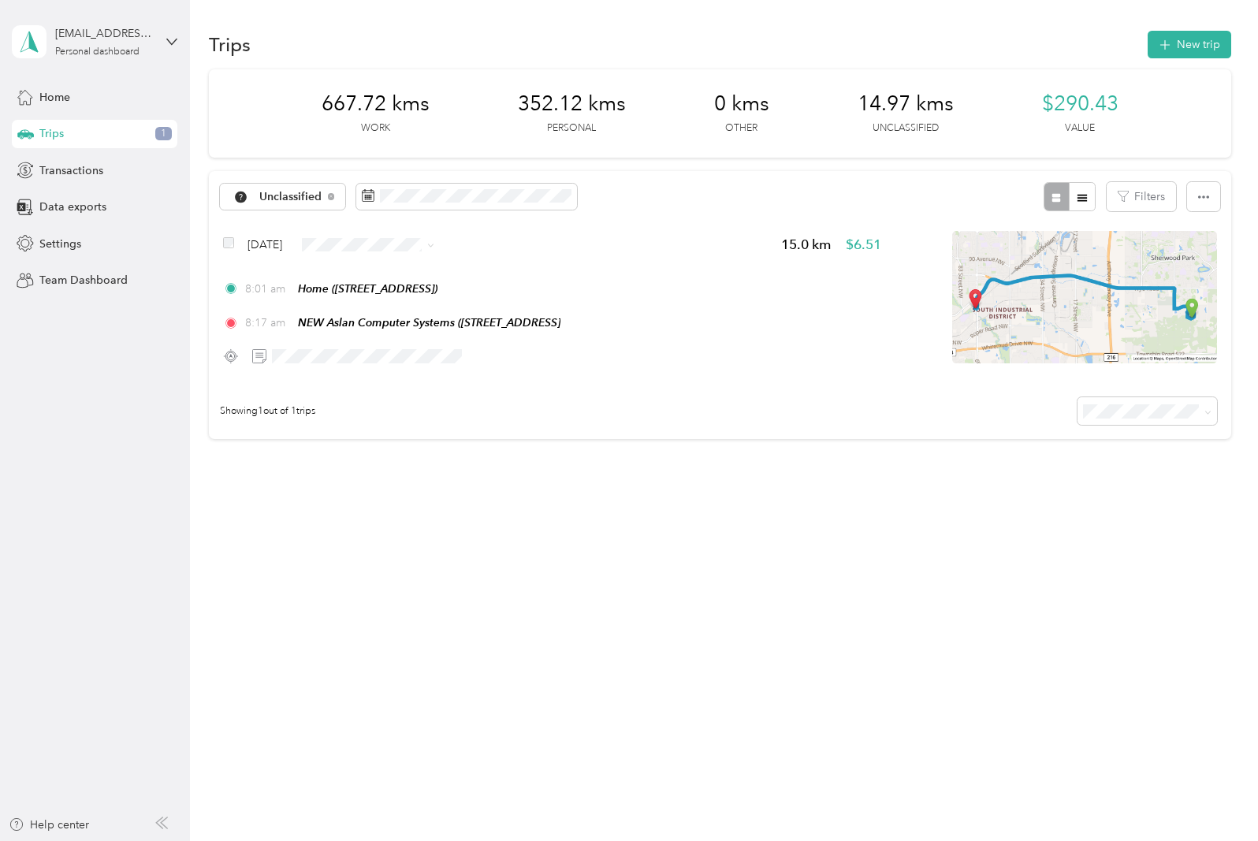
drag, startPoint x: 354, startPoint y: 251, endPoint x: 366, endPoint y: 299, distance: 49.7
click at [366, 299] on span "Personal" at bounding box center [406, 300] width 94 height 17
